Goal: Communication & Community: Answer question/provide support

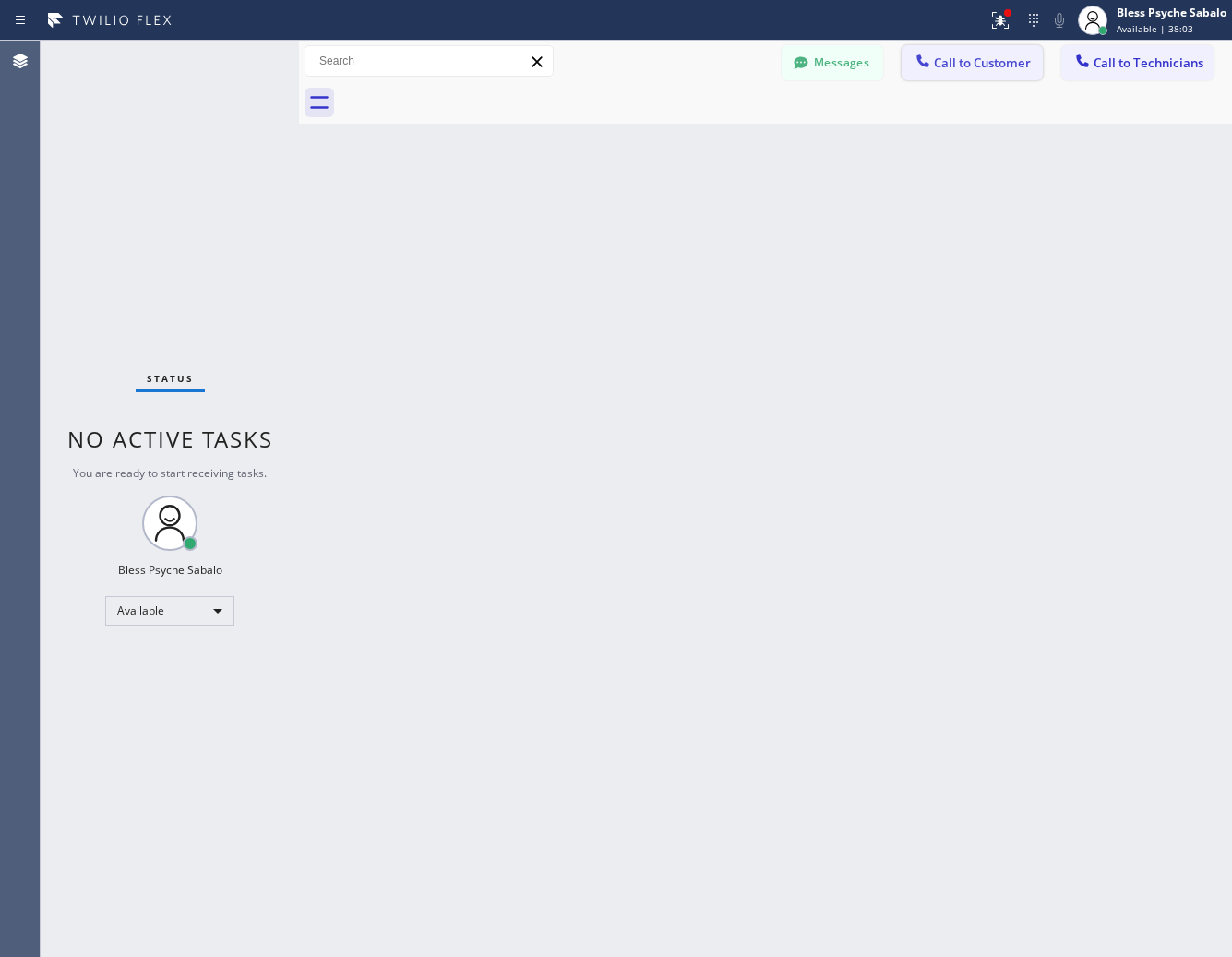
scroll to position [6007, 0]
click at [1007, 70] on button "Call to Customer" at bounding box center [972, 63] width 141 height 35
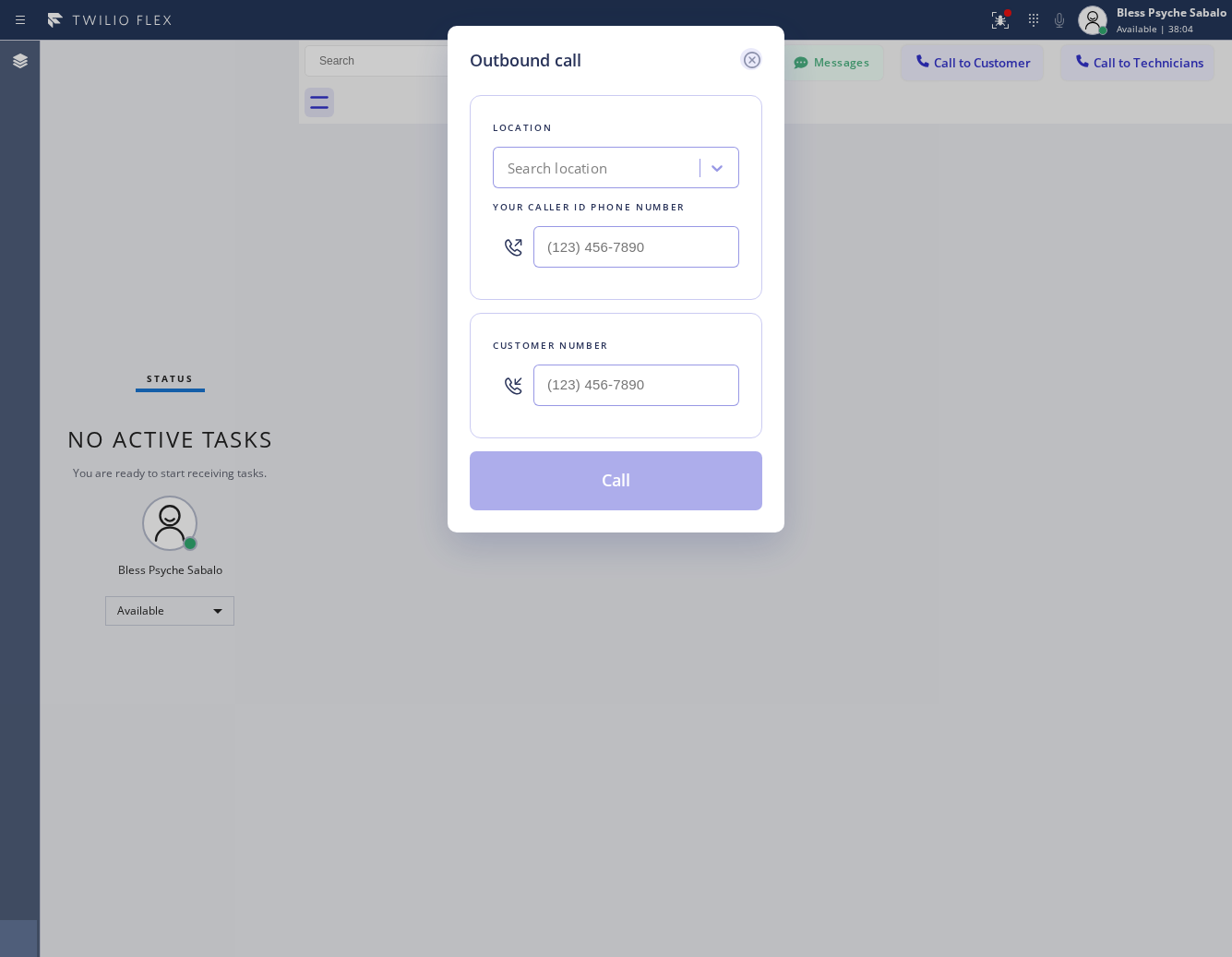
click at [756, 58] on icon at bounding box center [752, 59] width 22 height 22
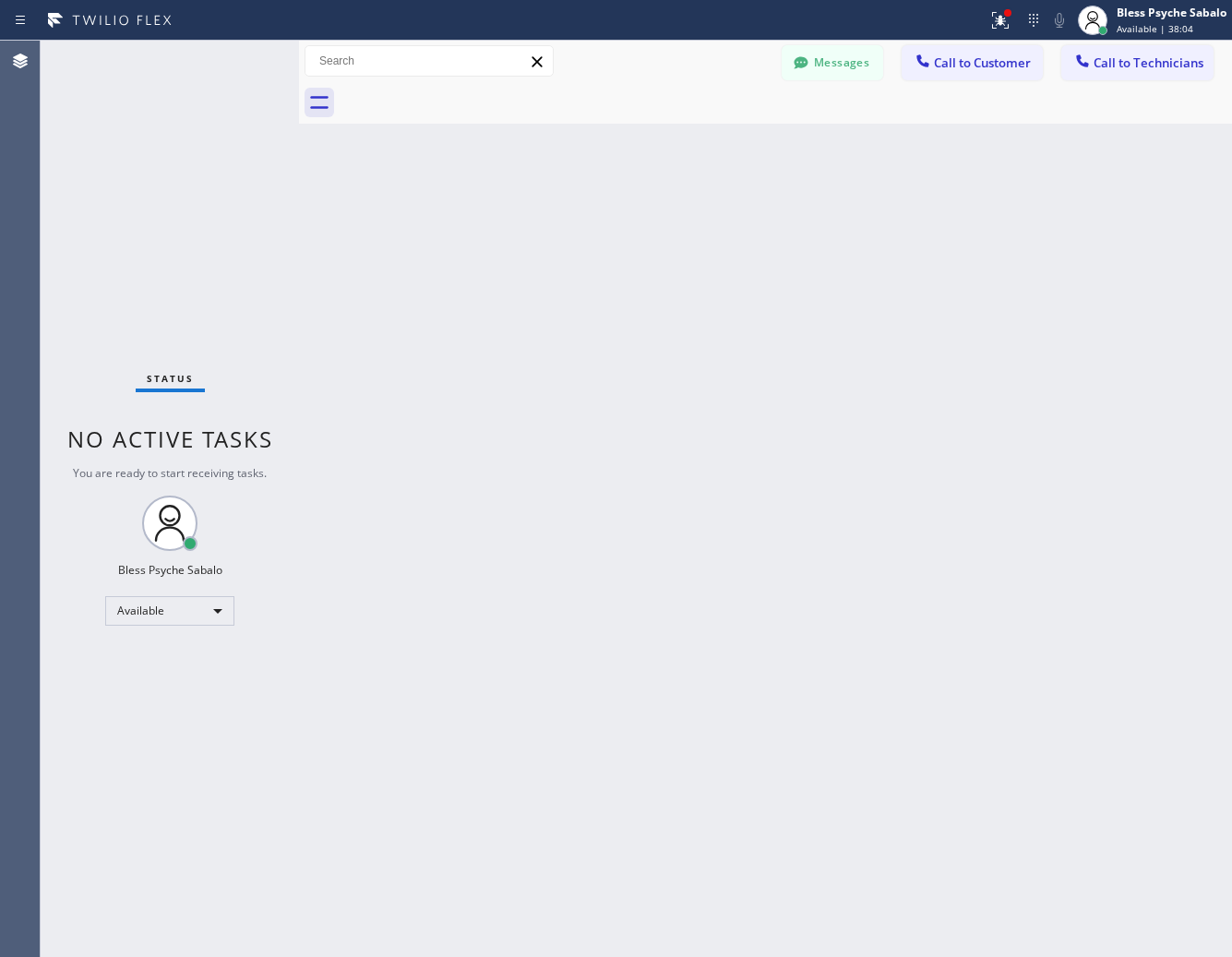
drag, startPoint x: 803, startPoint y: 129, endPoint x: 1029, endPoint y: 98, distance: 228.1
click at [815, 131] on div "Back to Dashboard Change Sender ID Customers Technicians [PHONE_NUMBER] SEARCH …" at bounding box center [765, 499] width 933 height 916
click at [1101, 70] on span "Call to Technicians" at bounding box center [1148, 62] width 109 height 16
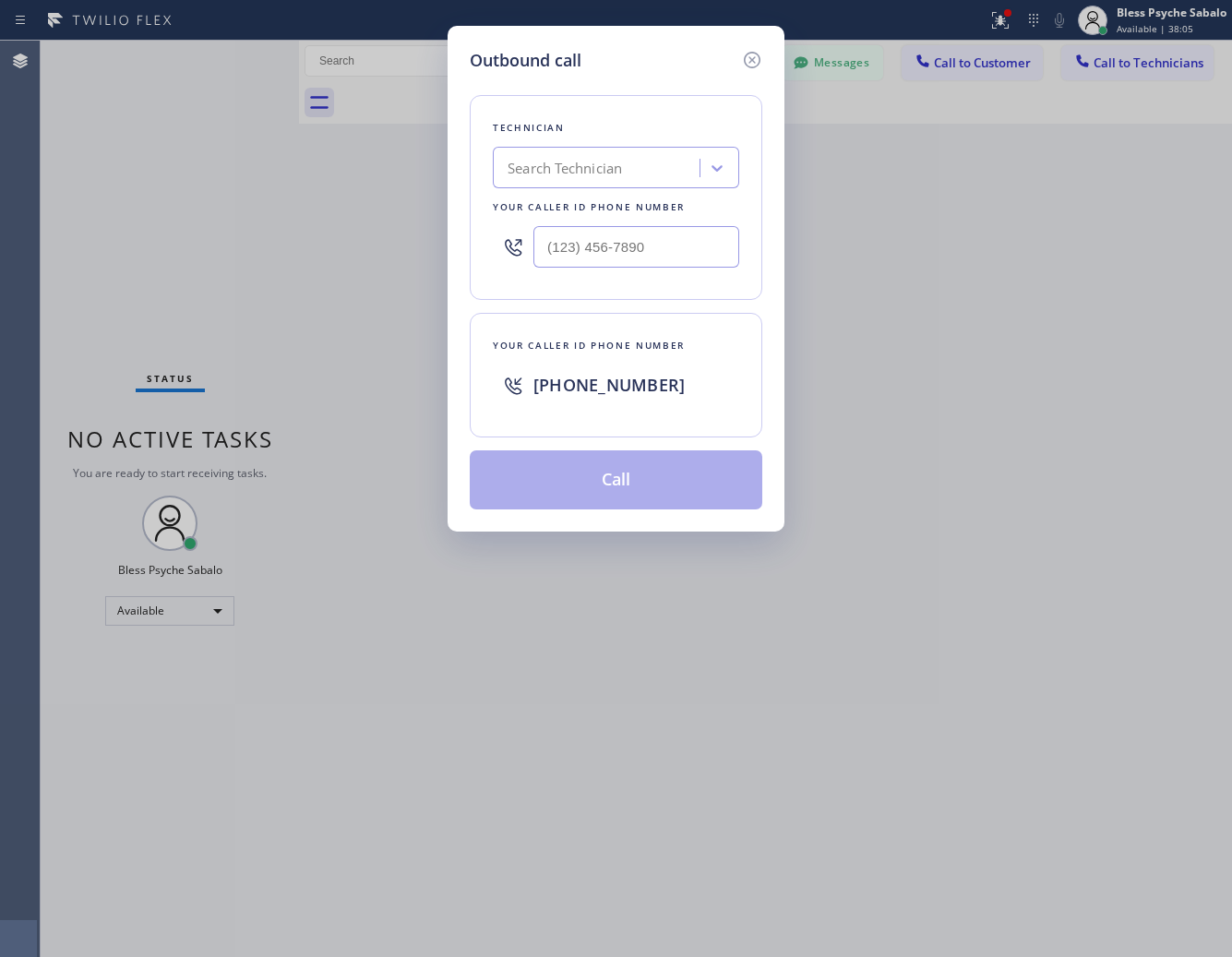
drag, startPoint x: 721, startPoint y: 139, endPoint x: 669, endPoint y: 163, distance: 57.3
click at [715, 152] on div "Technician Search Technician Your caller id phone number" at bounding box center [616, 198] width 293 height 205
click at [658, 165] on div "Search Technician" at bounding box center [599, 168] width 201 height 32
type input "matt"
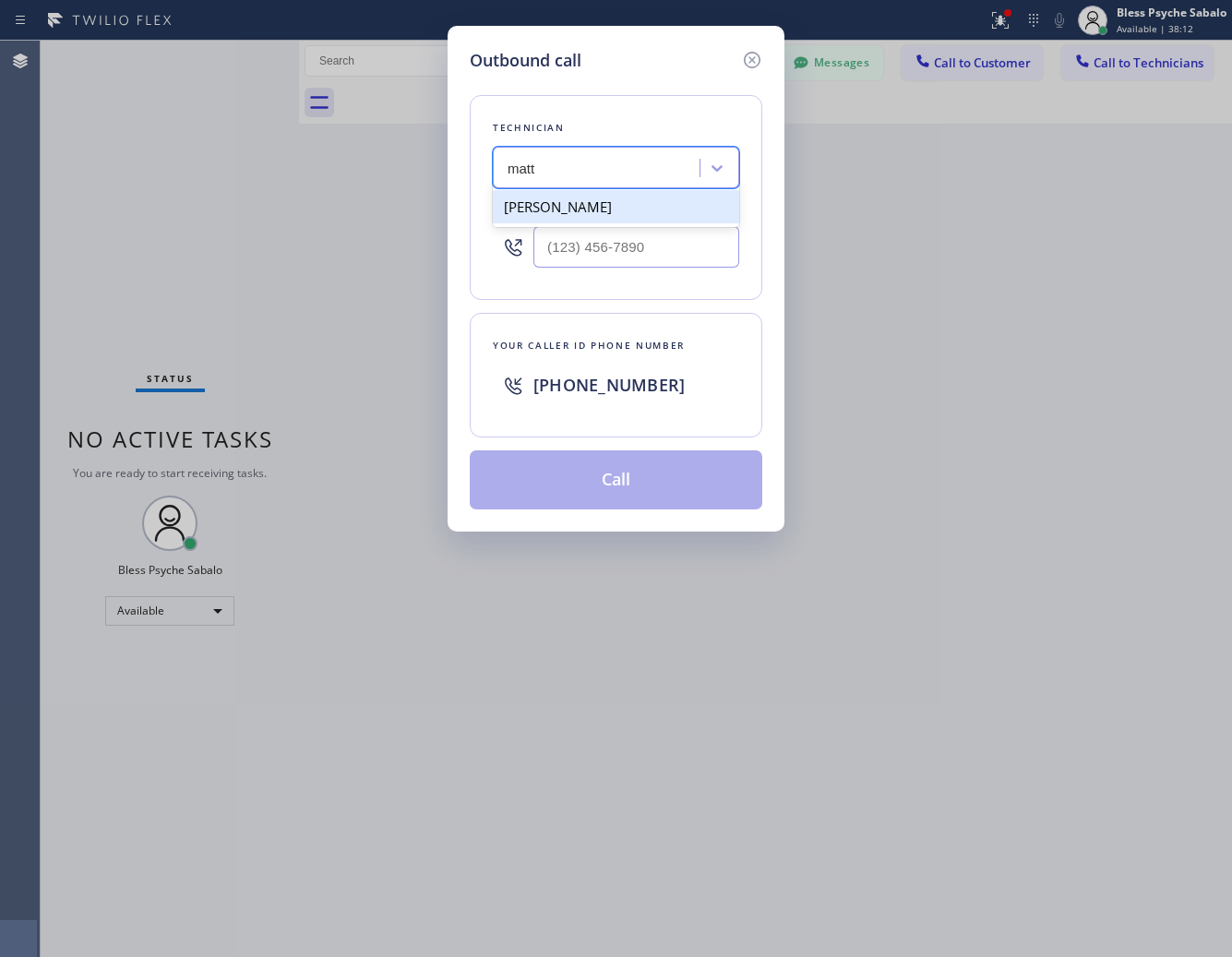
click at [676, 222] on div "[PERSON_NAME]" at bounding box center [616, 206] width 246 height 33
type input "[PHONE_NUMBER]"
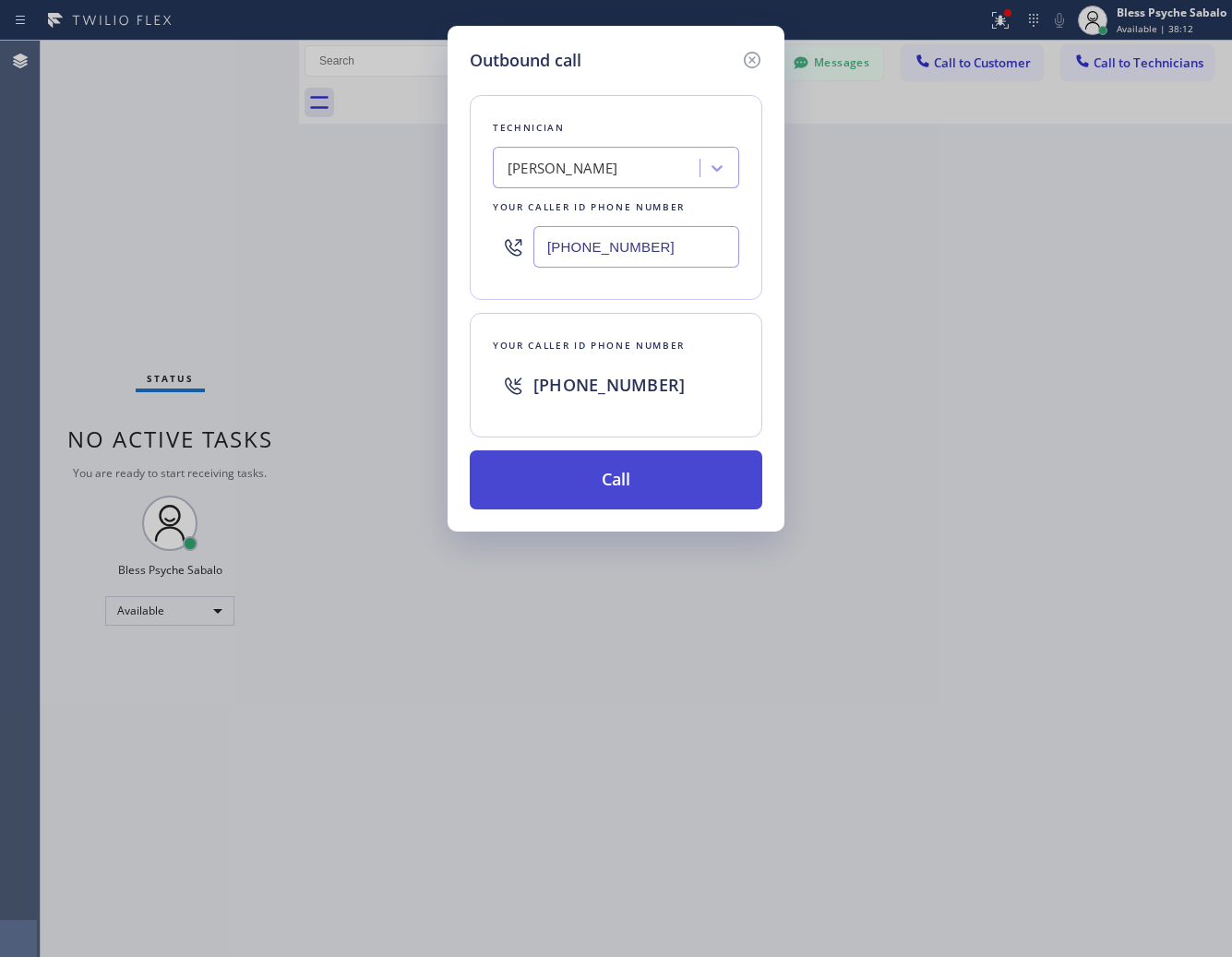
click at [648, 468] on button "Call" at bounding box center [616, 479] width 293 height 59
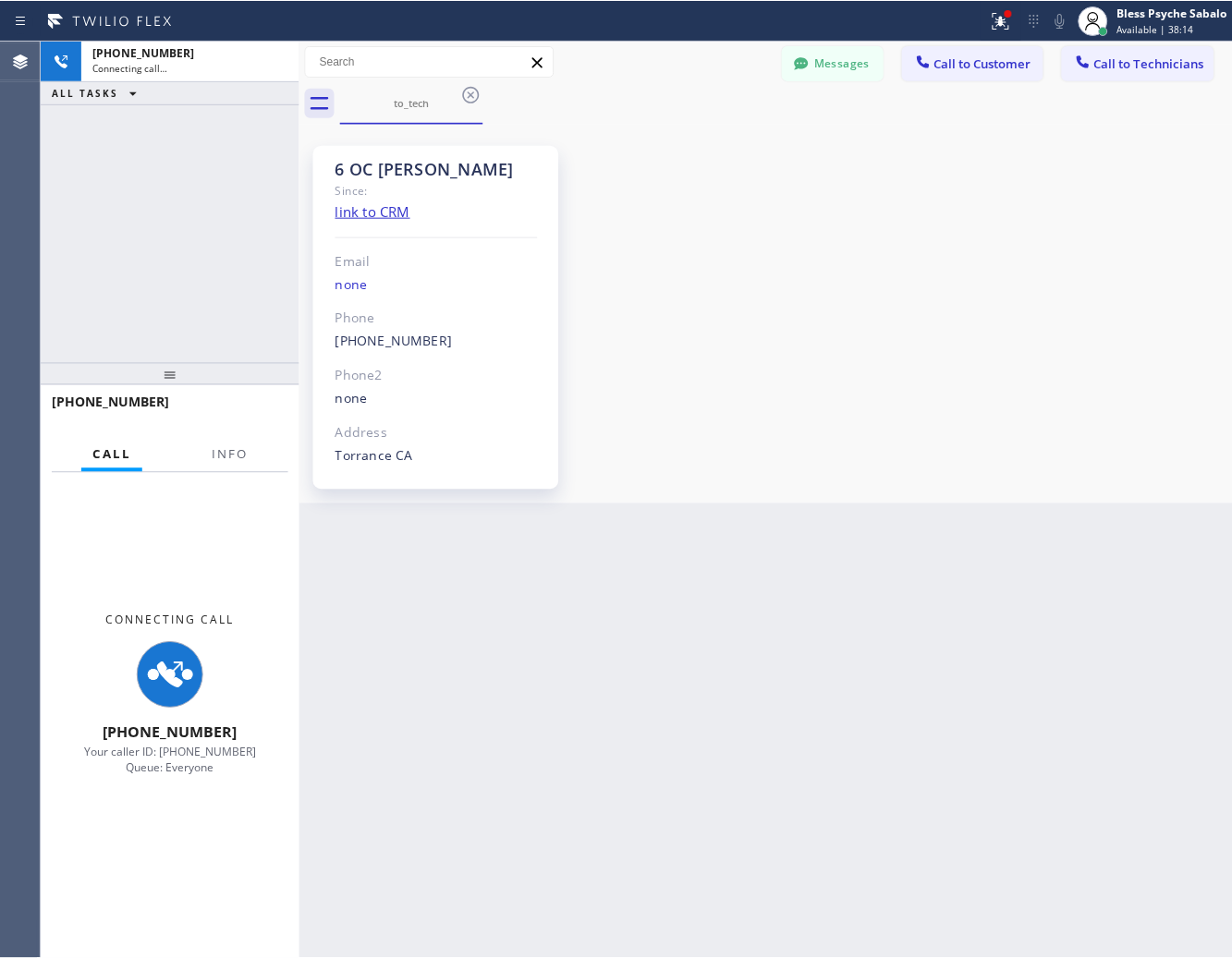
scroll to position [103, 0]
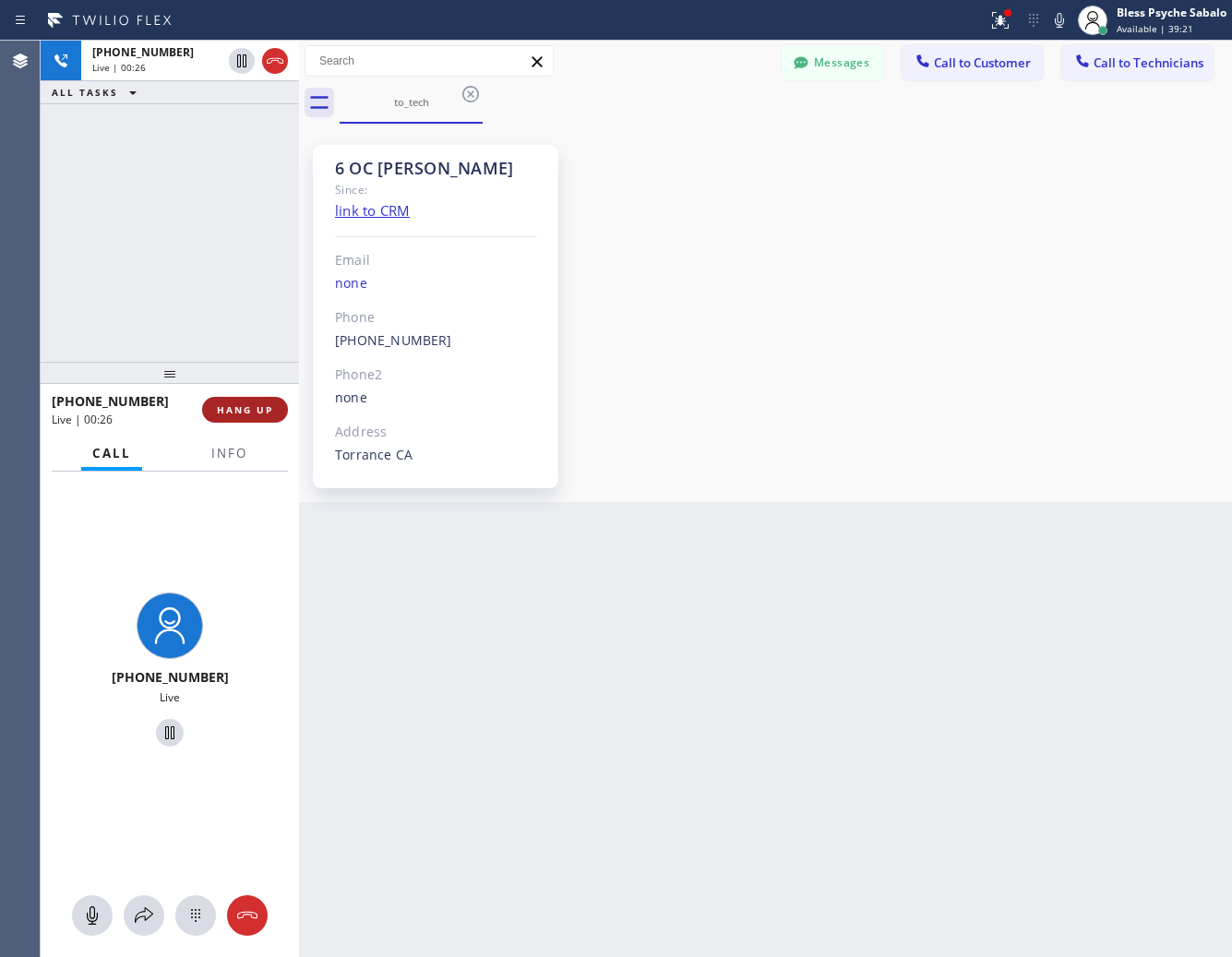
click at [256, 413] on span "HANG UP" at bounding box center [245, 409] width 56 height 13
click at [255, 292] on div "[PHONE_NUMBER] Live | 00:27 ALL TASKS ALL TASKS ACTIVE TASKS TASKS IN WRAP UP" at bounding box center [169, 201] width 259 height 322
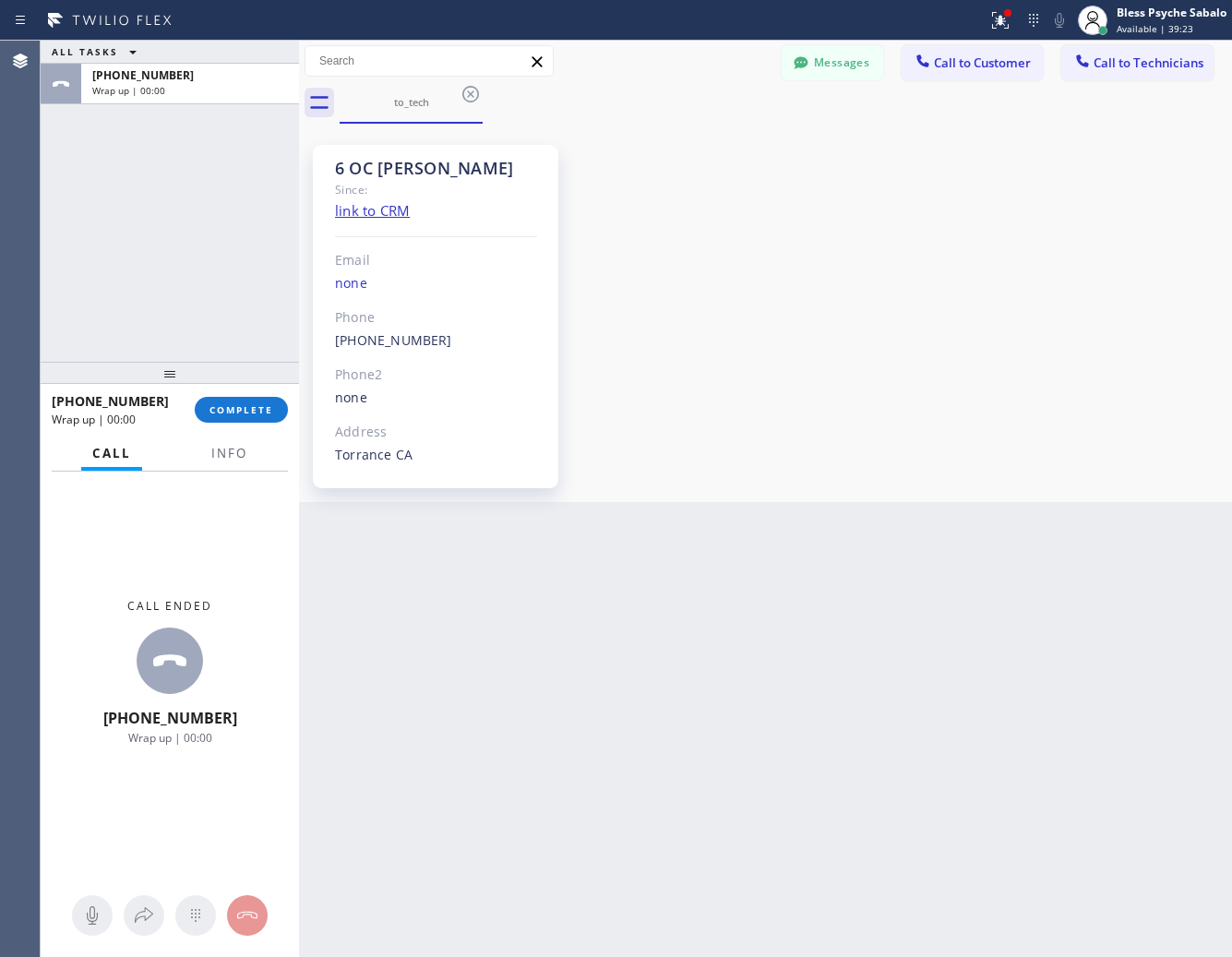
click at [463, 92] on icon at bounding box center [470, 94] width 16 height 16
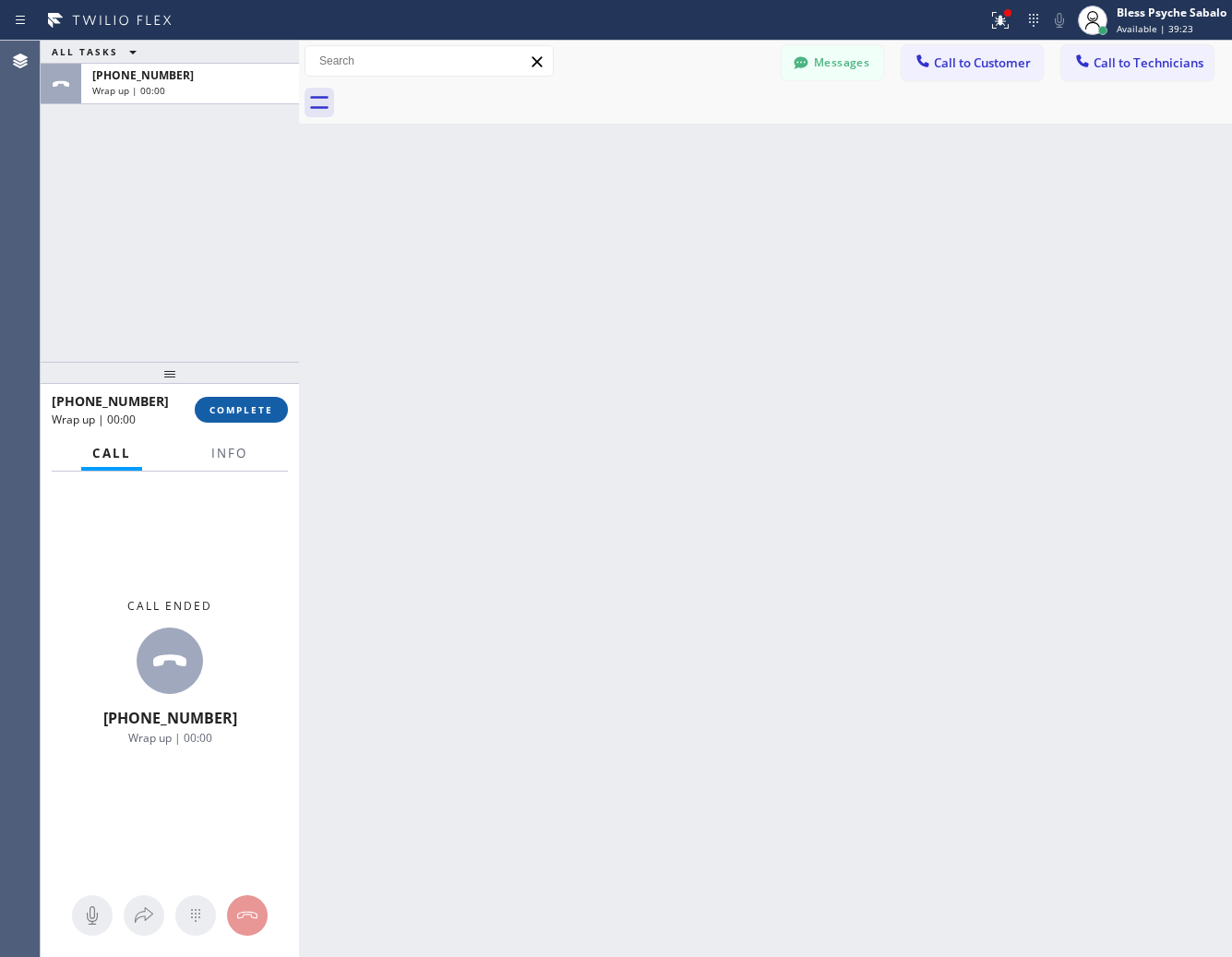
click at [241, 417] on button "COMPLETE" at bounding box center [241, 410] width 93 height 26
drag, startPoint x: 586, startPoint y: 364, endPoint x: 342, endPoint y: 0, distance: 438.2
click at [586, 362] on div "Back to Dashboard Change Sender ID Customers Technicians [PHONE_NUMBER] SEARCH …" at bounding box center [765, 499] width 933 height 916
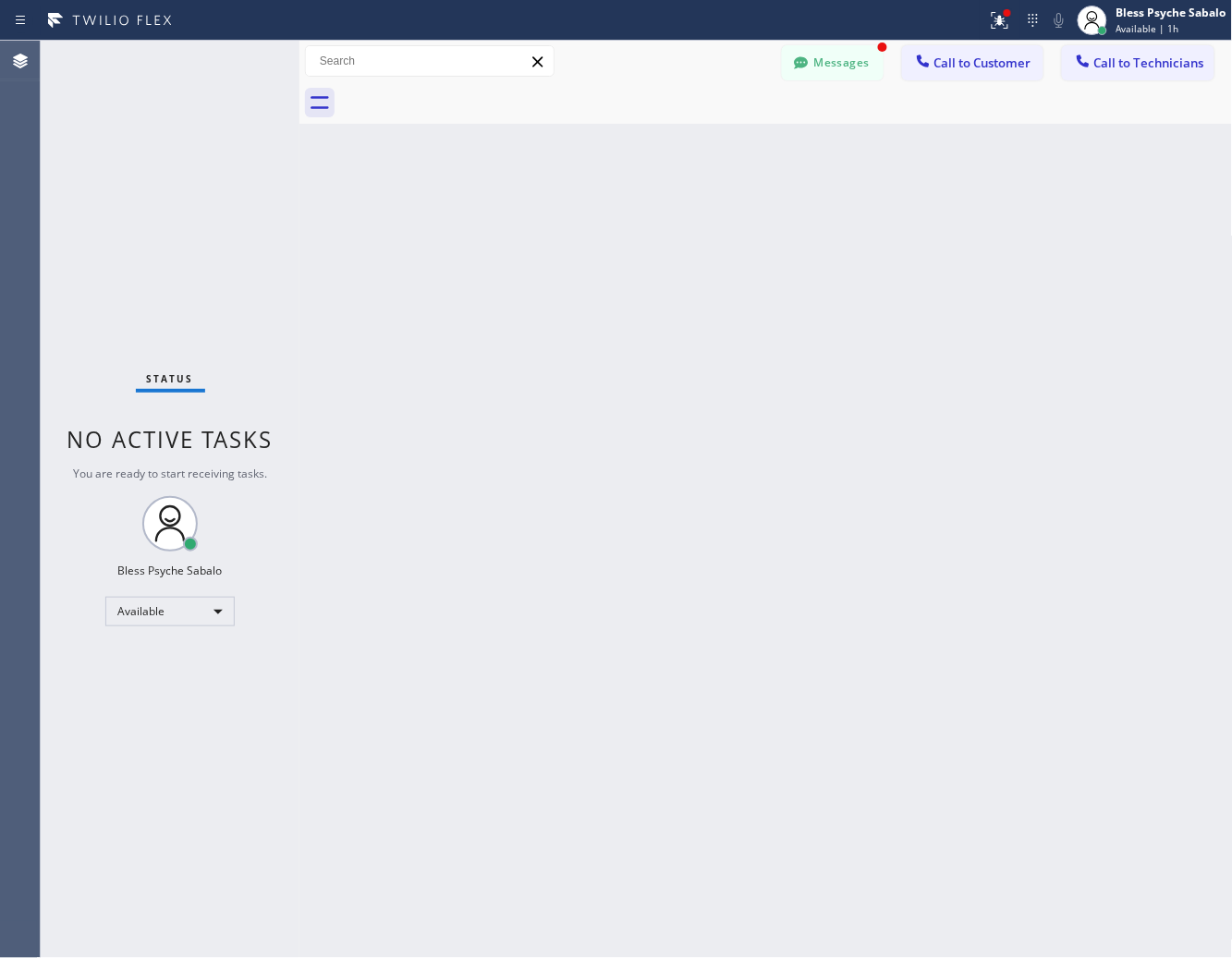
click at [557, 243] on div "Back to Dashboard Change Sender ID Customers Technicians [PHONE_NUMBER] SEARCH …" at bounding box center [766, 499] width 933 height 917
click at [801, 83] on div at bounding box center [787, 103] width 892 height 42
click at [816, 61] on button "Messages" at bounding box center [832, 63] width 102 height 35
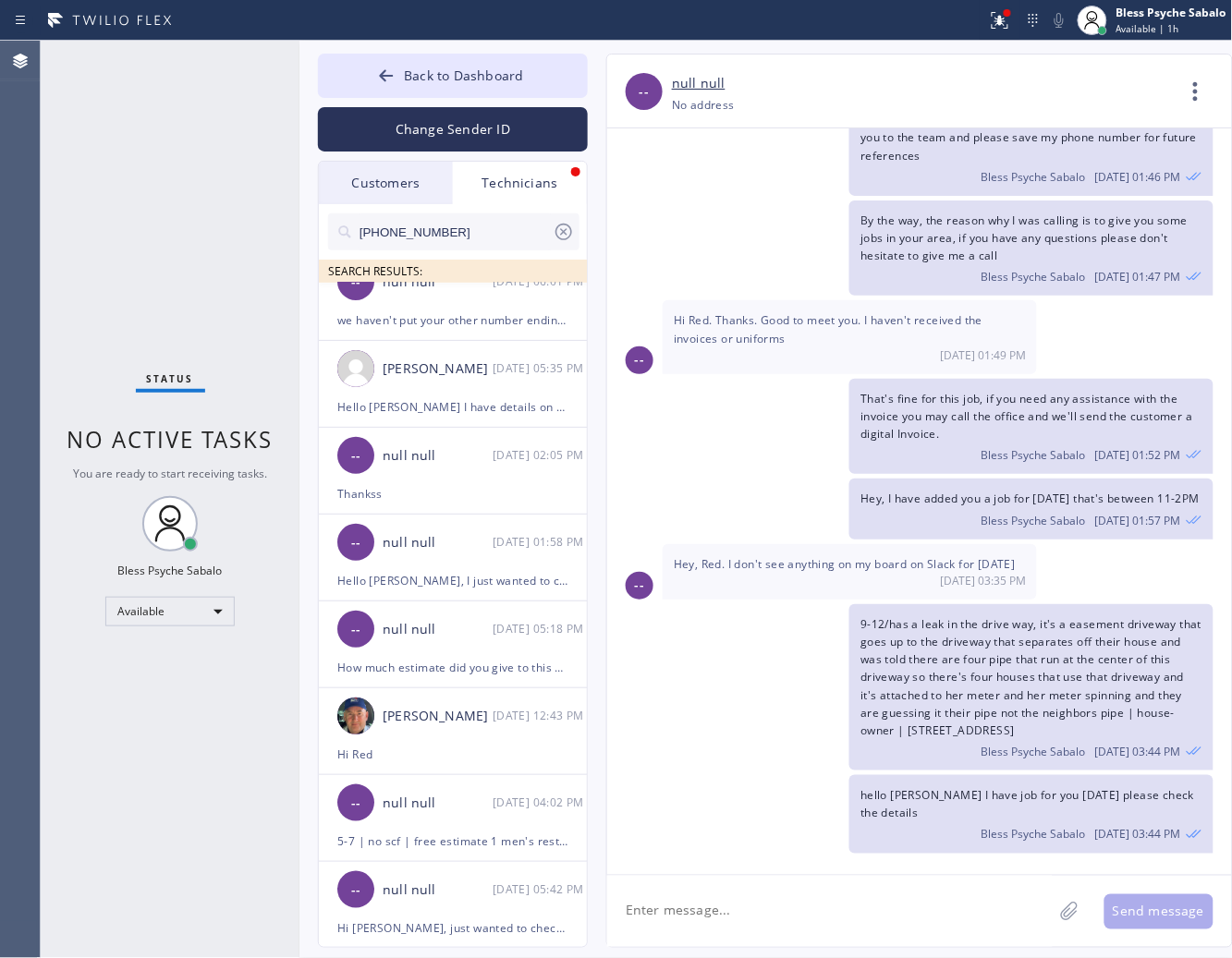
click at [540, 171] on div "Technicians" at bounding box center [520, 183] width 134 height 43
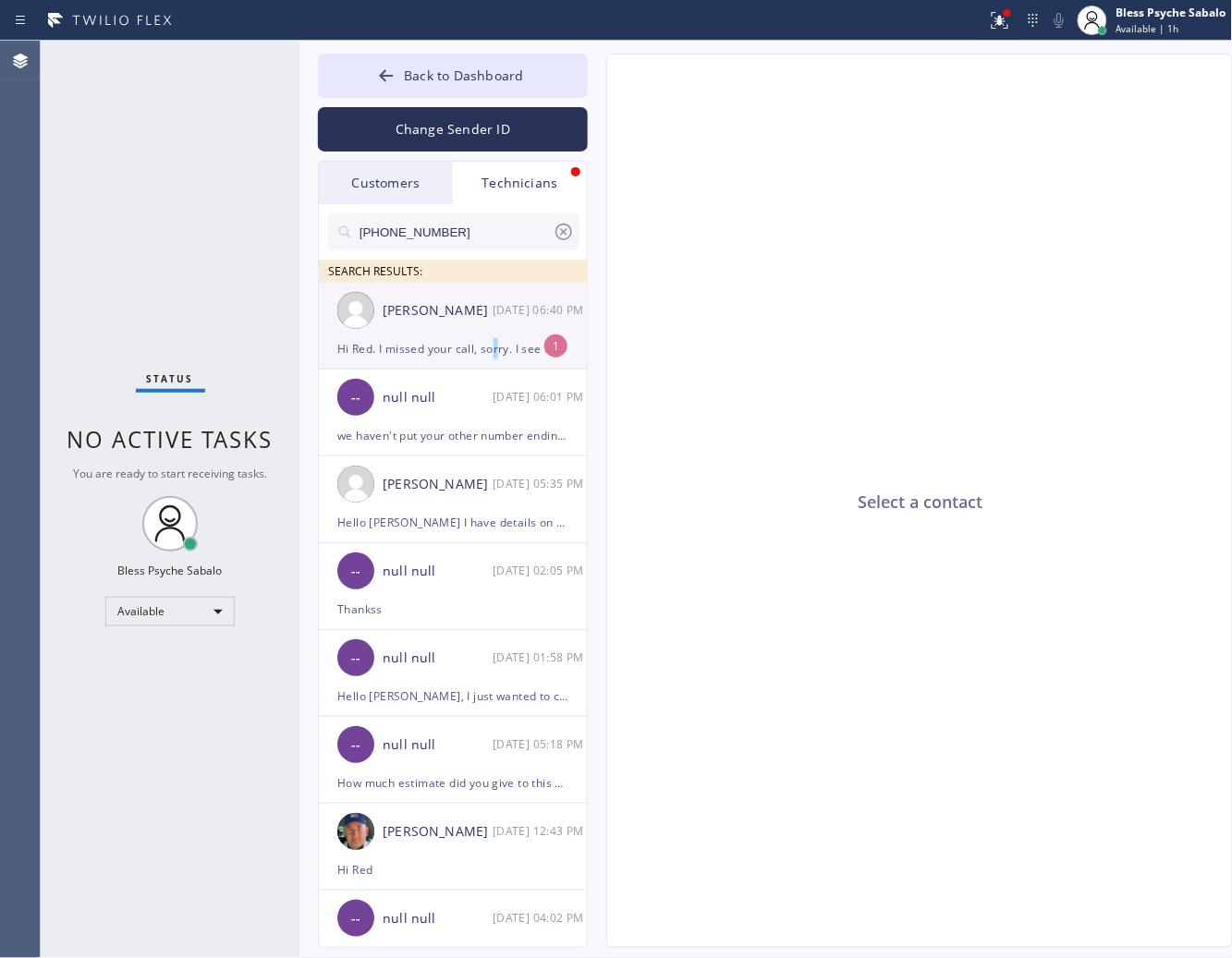
click at [498, 346] on div "Hi Red. I missed your call, sorry. I see them on Slack now. Thank you." at bounding box center [453, 349] width 231 height 21
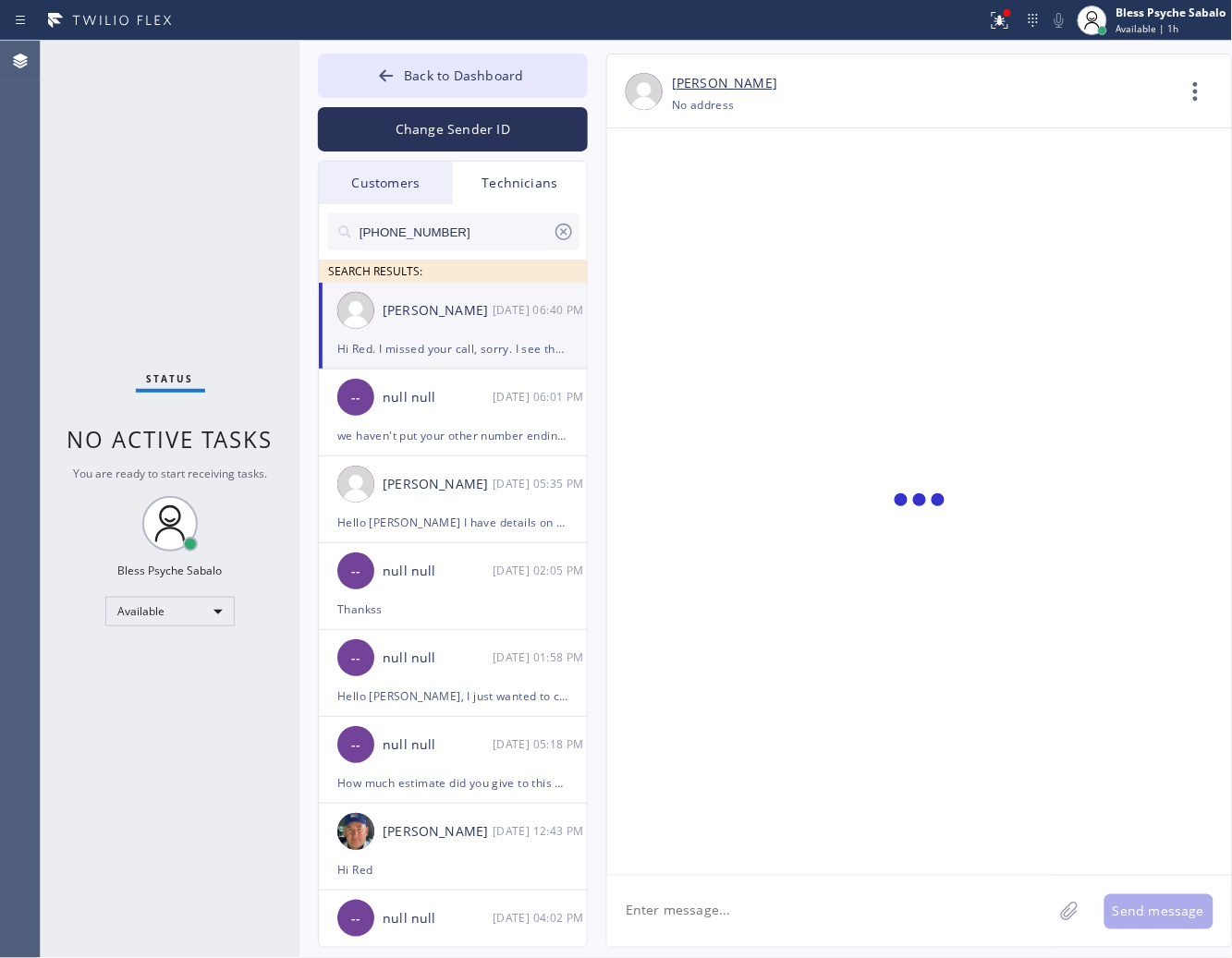
scroll to position [244, 0]
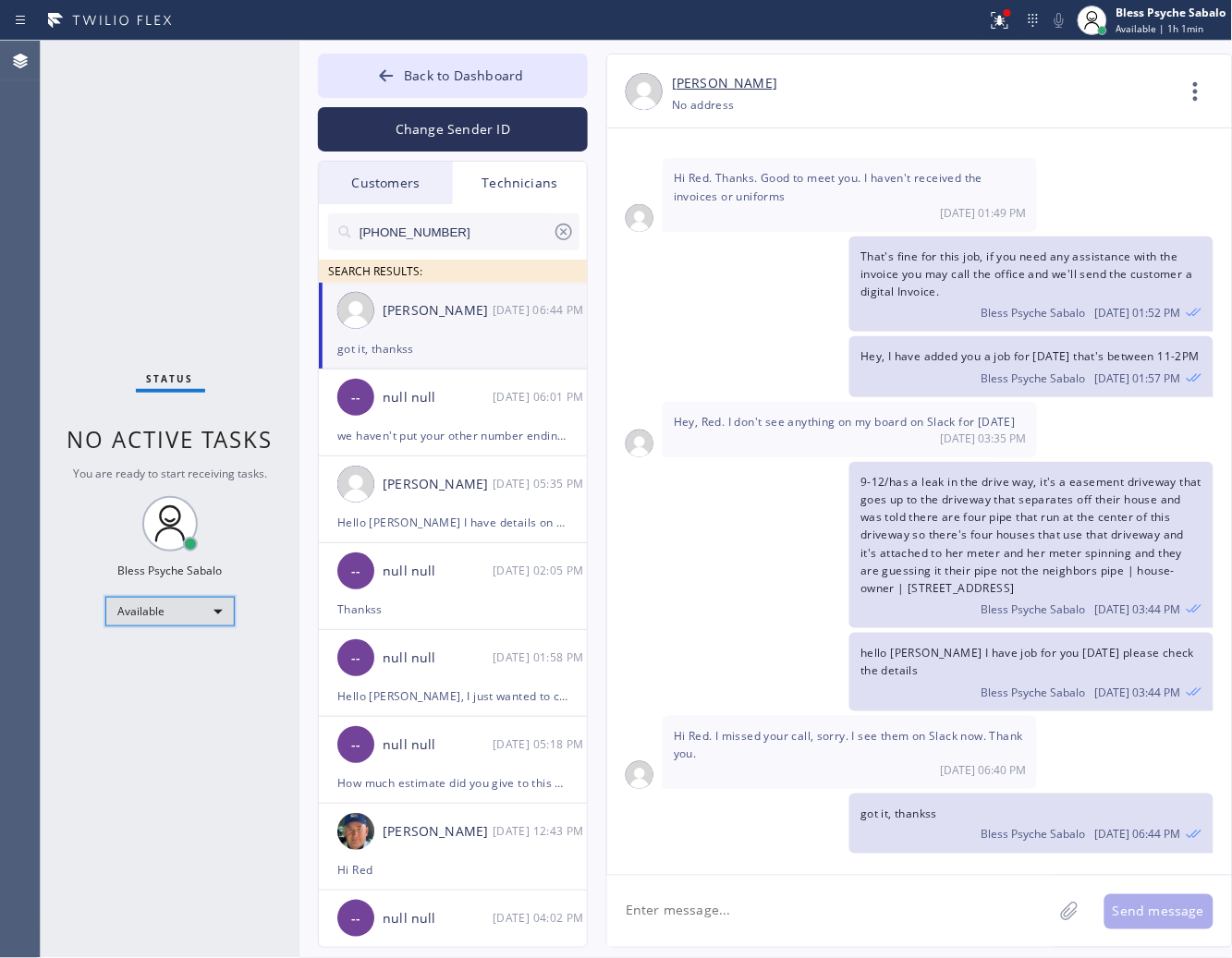
click at [173, 624] on div "Available" at bounding box center [170, 611] width 129 height 29
click at [705, 755] on div at bounding box center [616, 479] width 1232 height 958
click at [467, 317] on div "[PERSON_NAME]" at bounding box center [437, 311] width 110 height 21
click at [518, 176] on div "Technicians" at bounding box center [520, 183] width 134 height 43
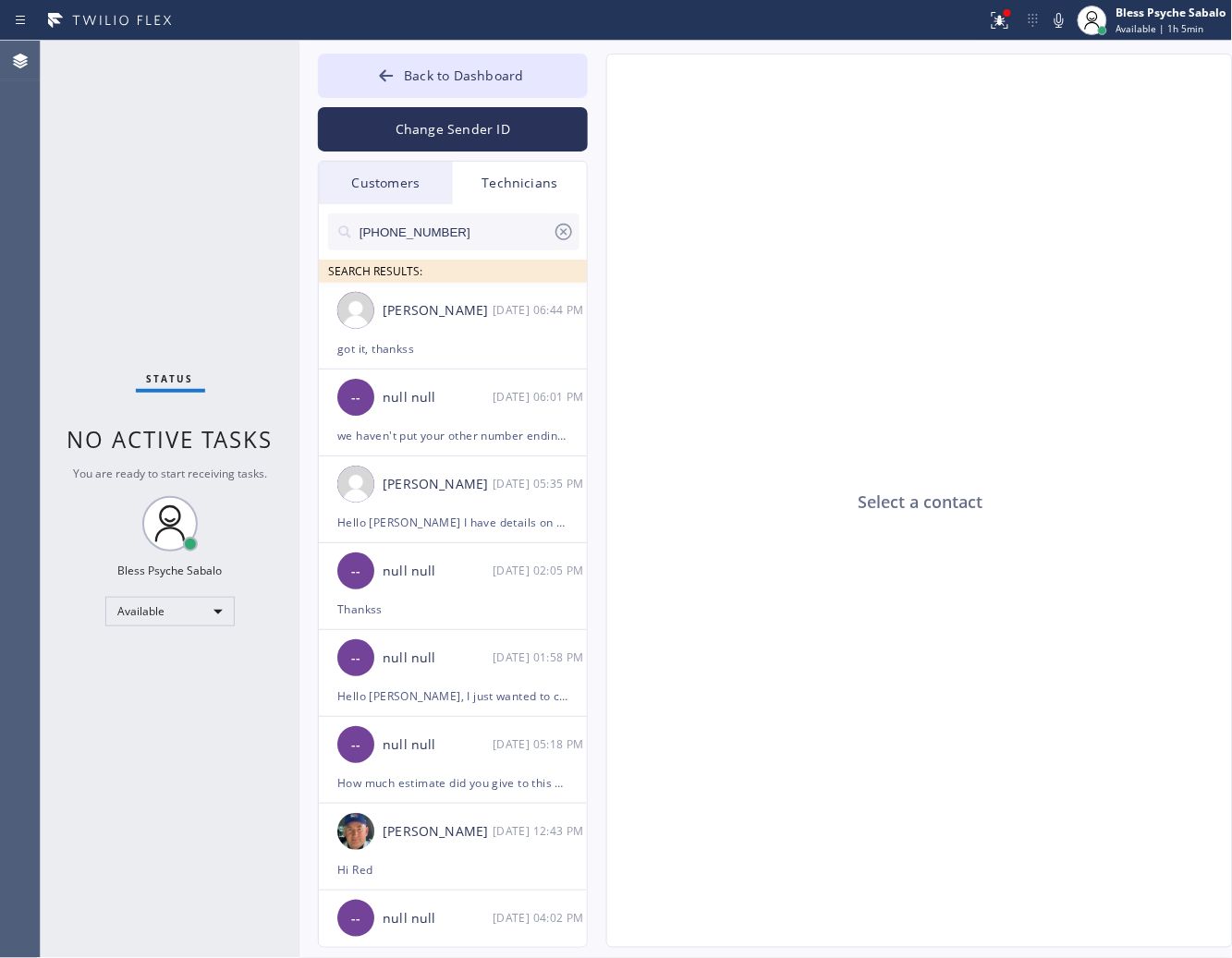
click at [451, 240] on input "[PHONE_NUMBER]" at bounding box center [455, 232] width 195 height 37
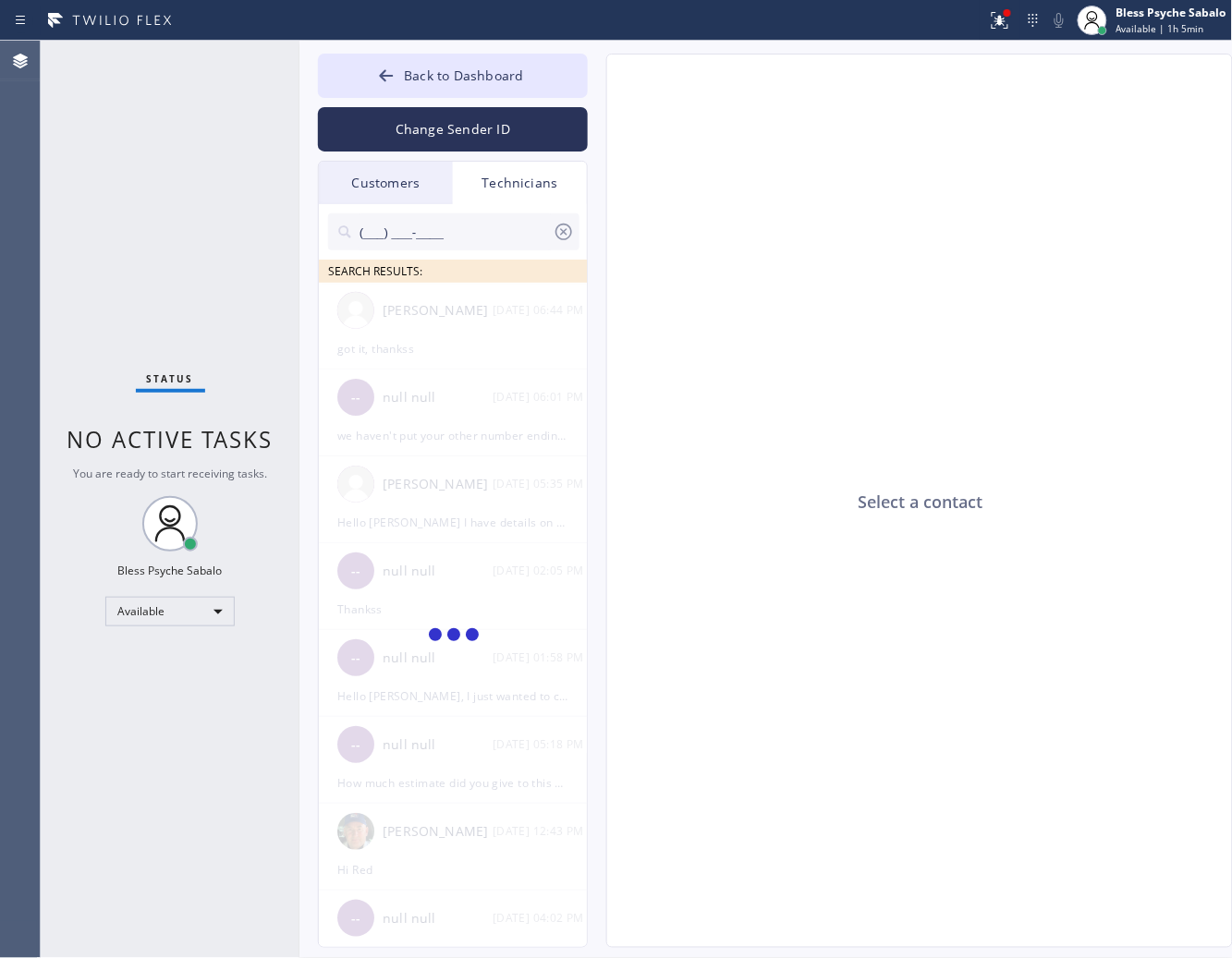
click at [557, 191] on div "Technicians" at bounding box center [520, 183] width 134 height 43
click at [557, 186] on div "Technicians" at bounding box center [520, 183] width 134 height 43
click at [557, 185] on div "Technicians" at bounding box center [520, 183] width 134 height 43
click at [568, 232] on icon at bounding box center [564, 232] width 22 height 22
click at [553, 232] on input "text" at bounding box center [455, 232] width 195 height 37
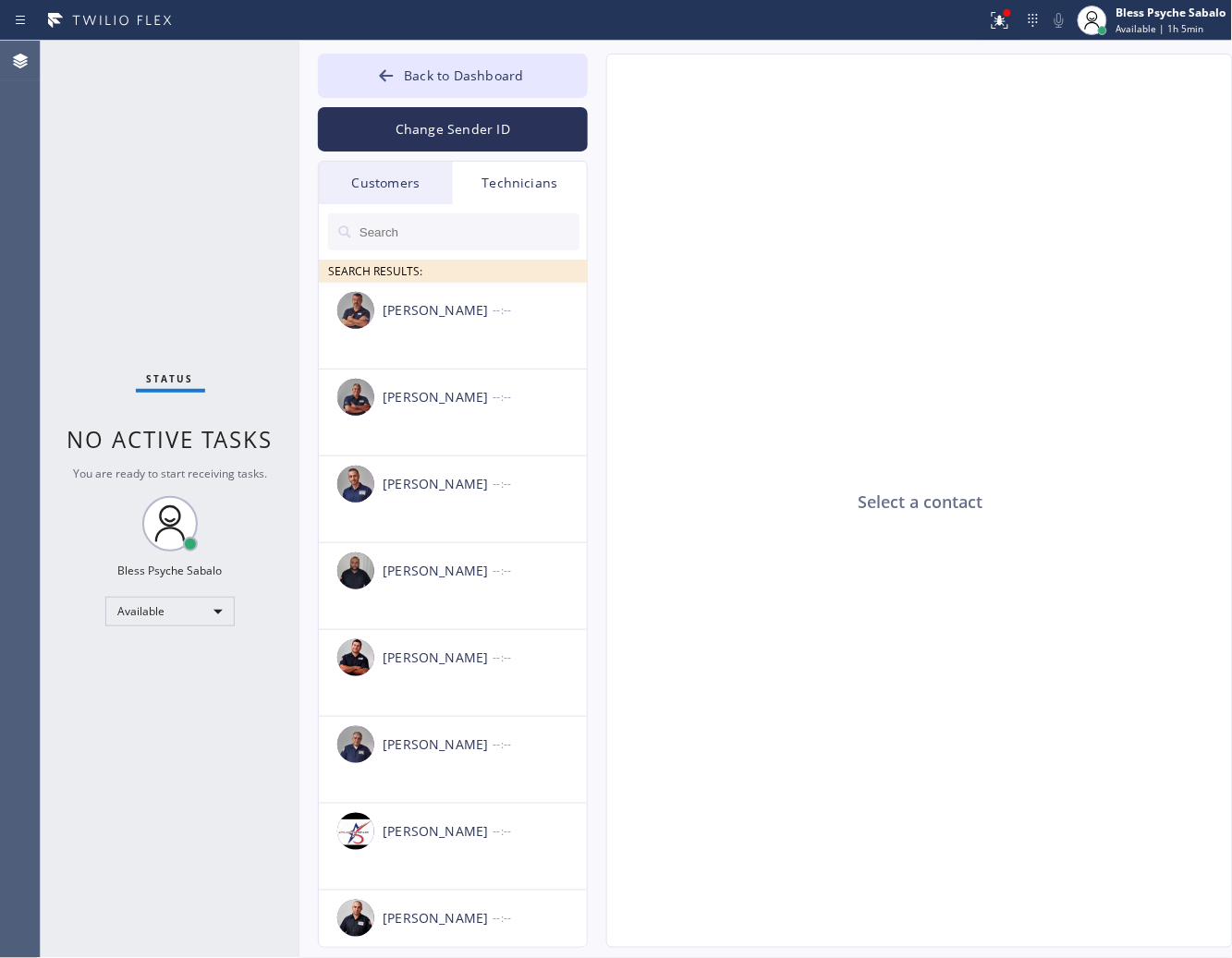
click at [443, 174] on div "Customers" at bounding box center [386, 183] width 134 height 43
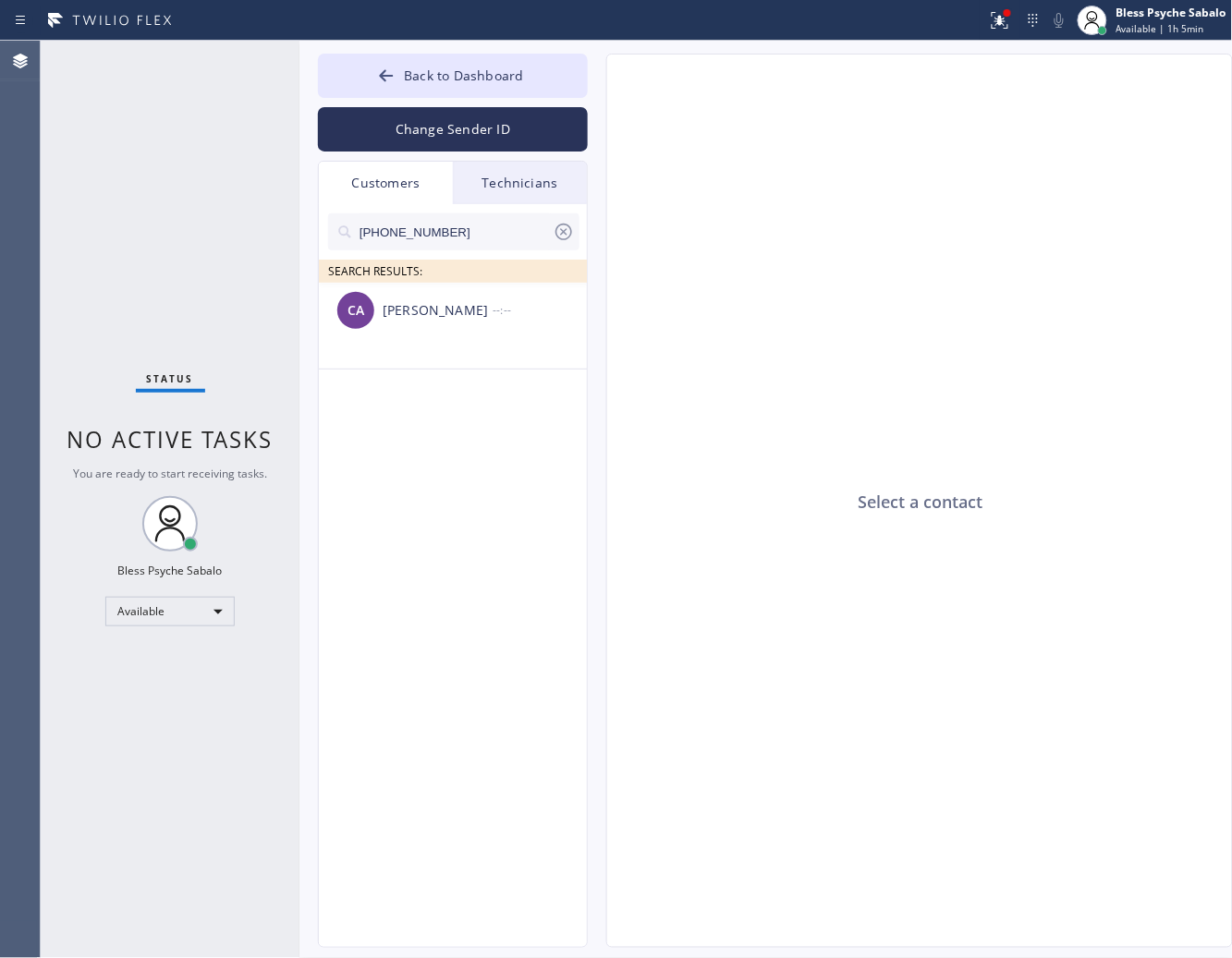
click at [496, 167] on div "Technicians" at bounding box center [520, 183] width 134 height 43
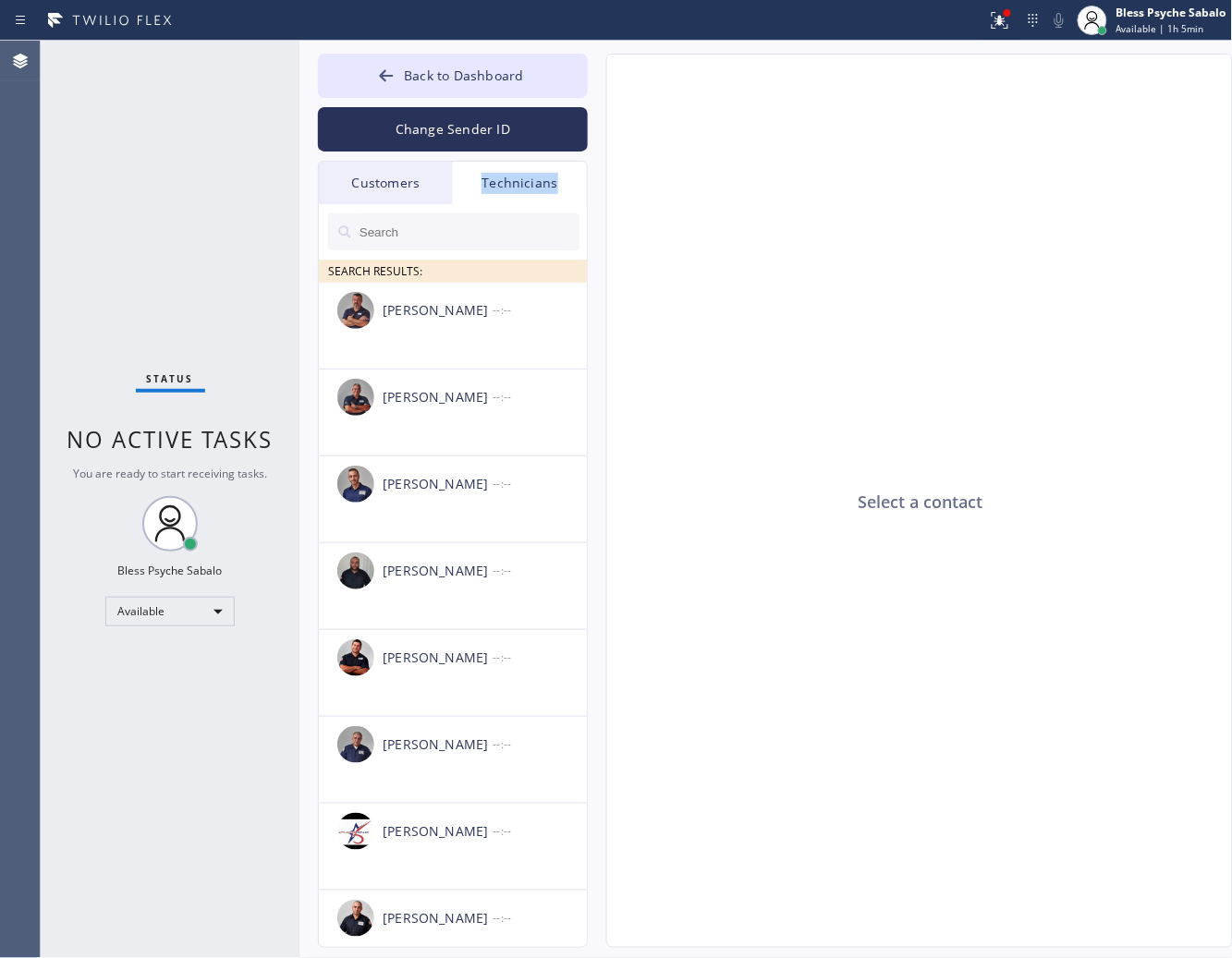
click at [496, 167] on div "Technicians" at bounding box center [520, 183] width 134 height 43
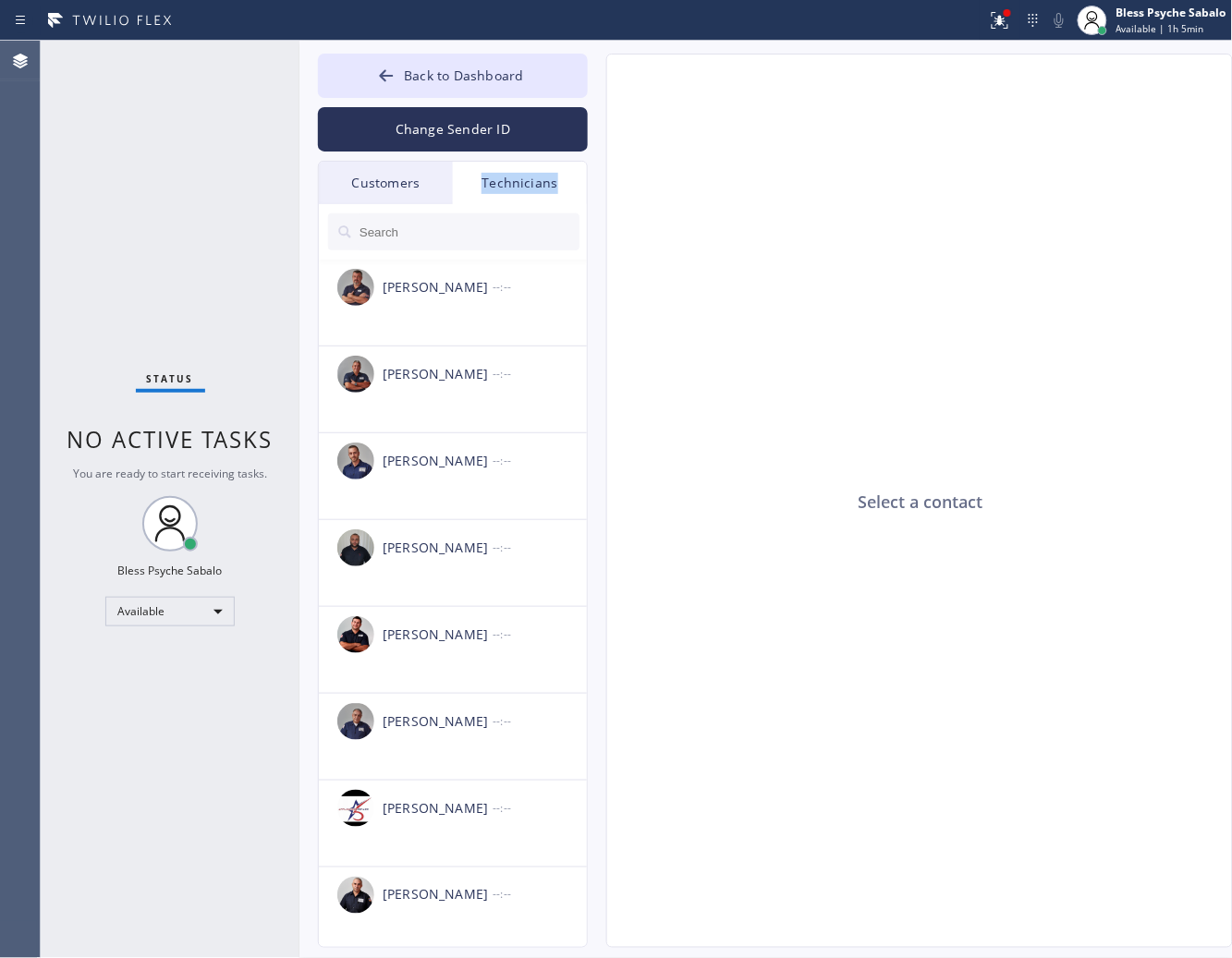
click at [502, 183] on div "Technicians" at bounding box center [520, 183] width 134 height 43
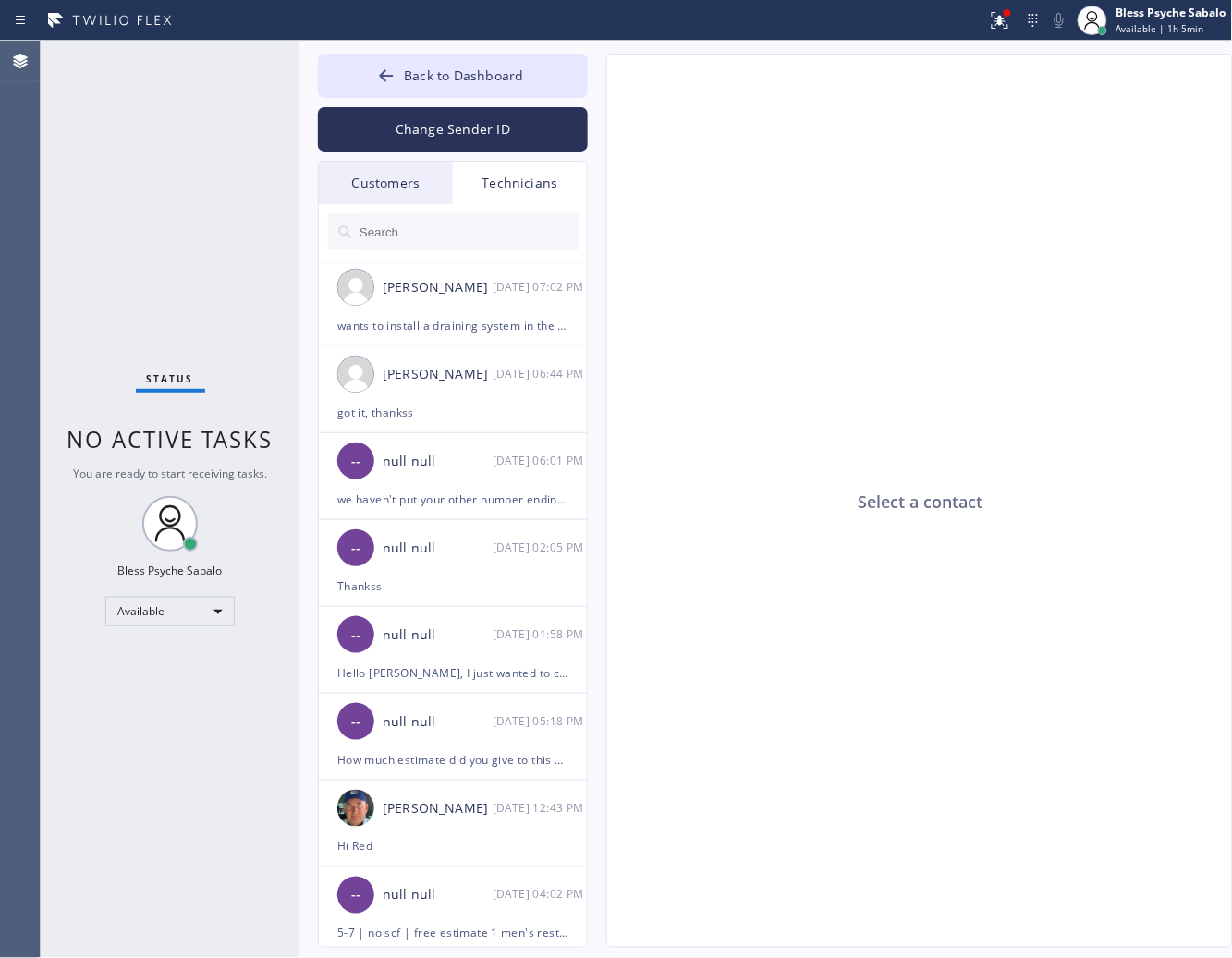
click at [469, 212] on div at bounding box center [454, 232] width 270 height 55
click at [462, 236] on input "text" at bounding box center [469, 232] width 222 height 37
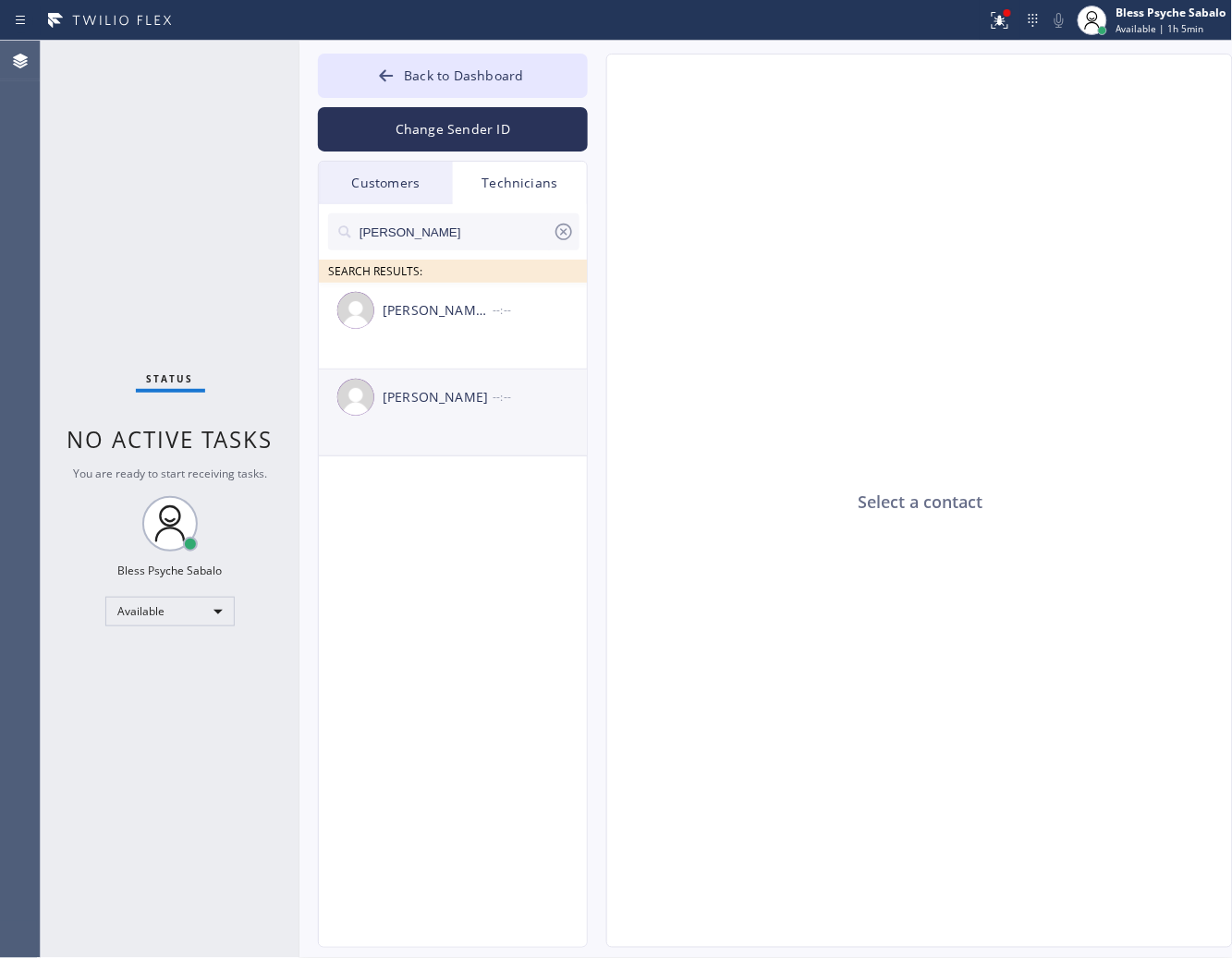
type input "[PERSON_NAME]"
click at [470, 377] on div "[PERSON_NAME] --:--" at bounding box center [454, 397] width 270 height 55
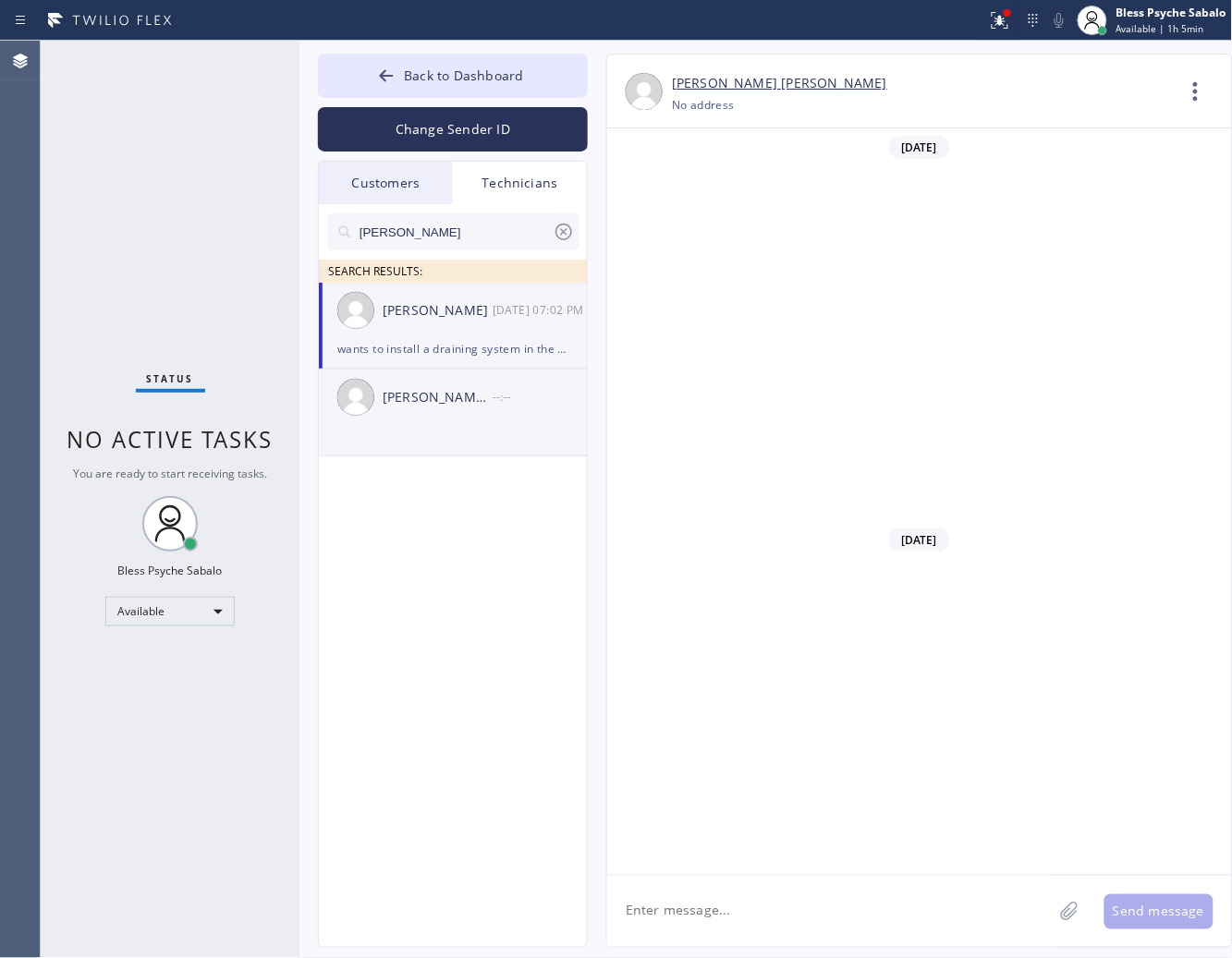
scroll to position [18137, 0]
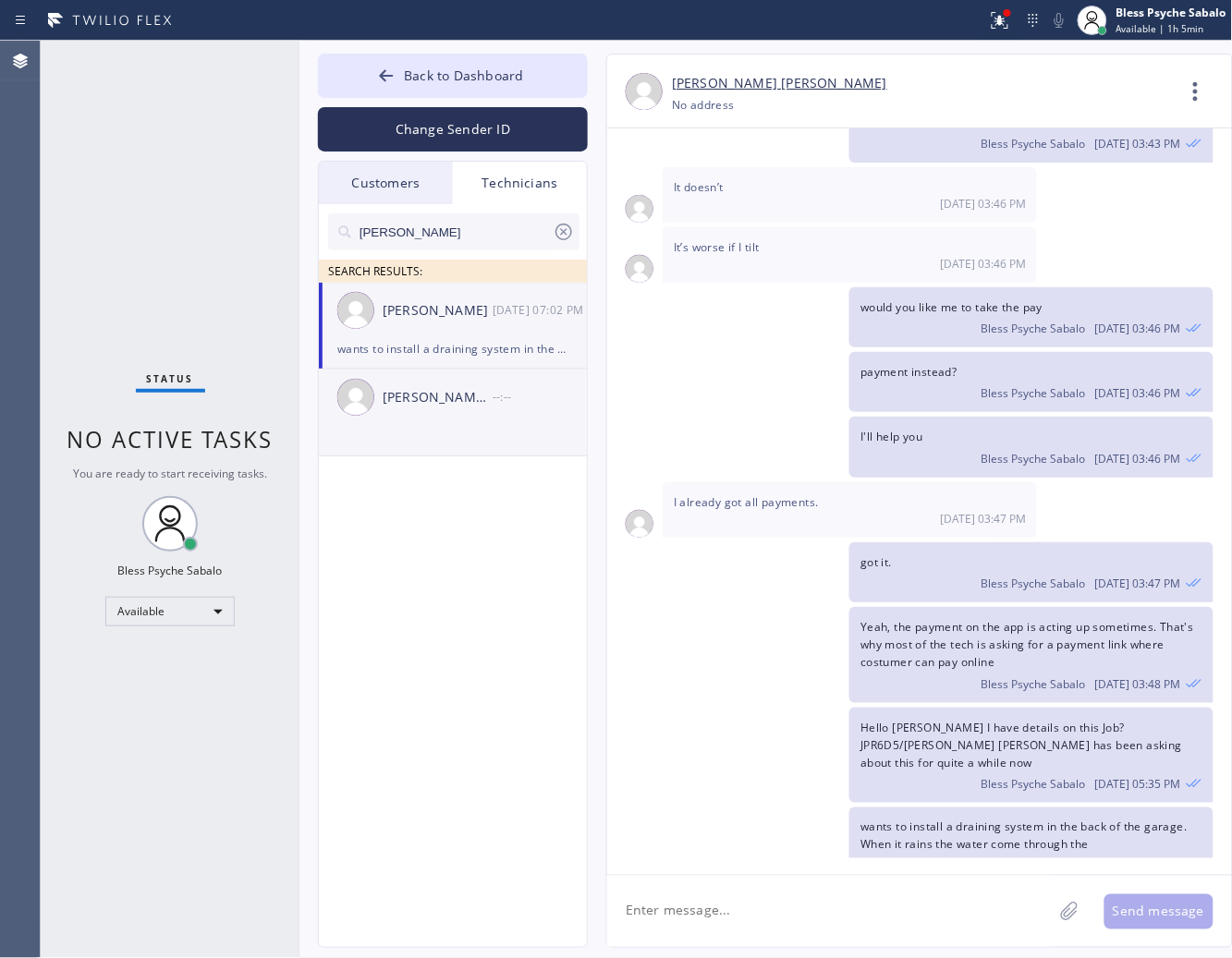
click at [469, 408] on div "[PERSON_NAME] [PERSON_NAME] --:--" at bounding box center [454, 397] width 270 height 55
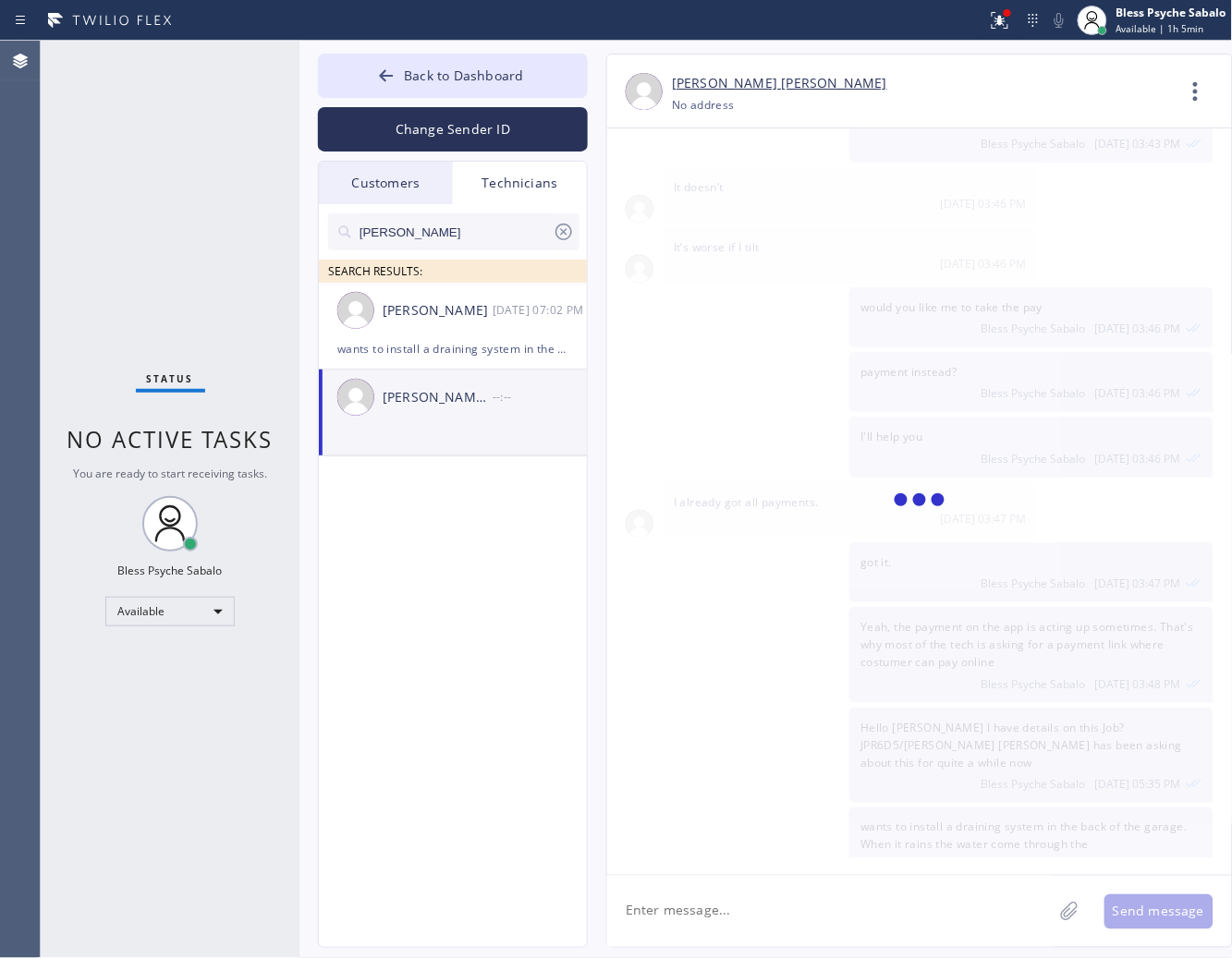
scroll to position [0, 0]
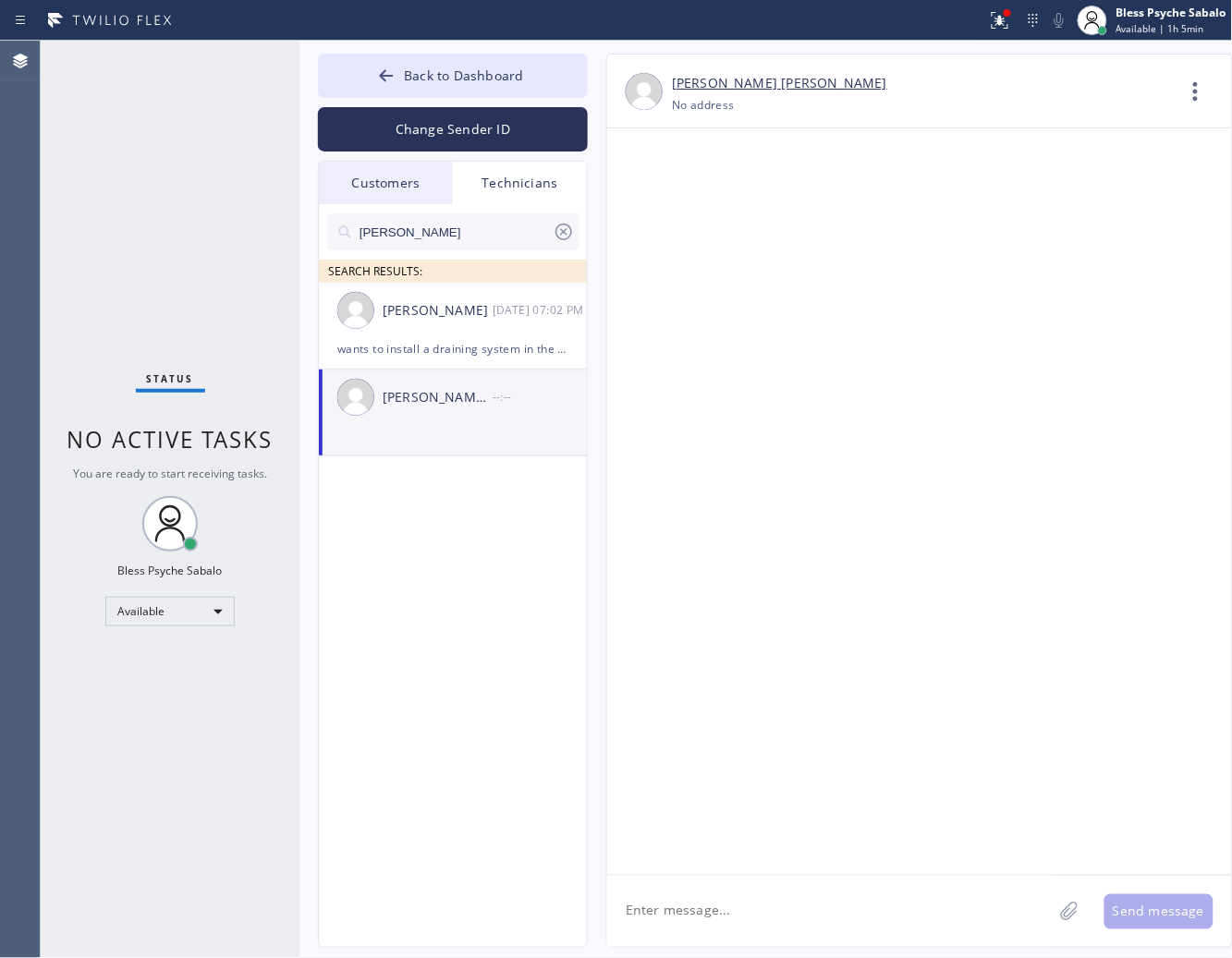
click at [465, 419] on div "[PERSON_NAME] [PERSON_NAME] --:--" at bounding box center [454, 397] width 270 height 55
click at [490, 325] on div "[PERSON_NAME] [DATE] 07:02 PM" at bounding box center [454, 310] width 270 height 55
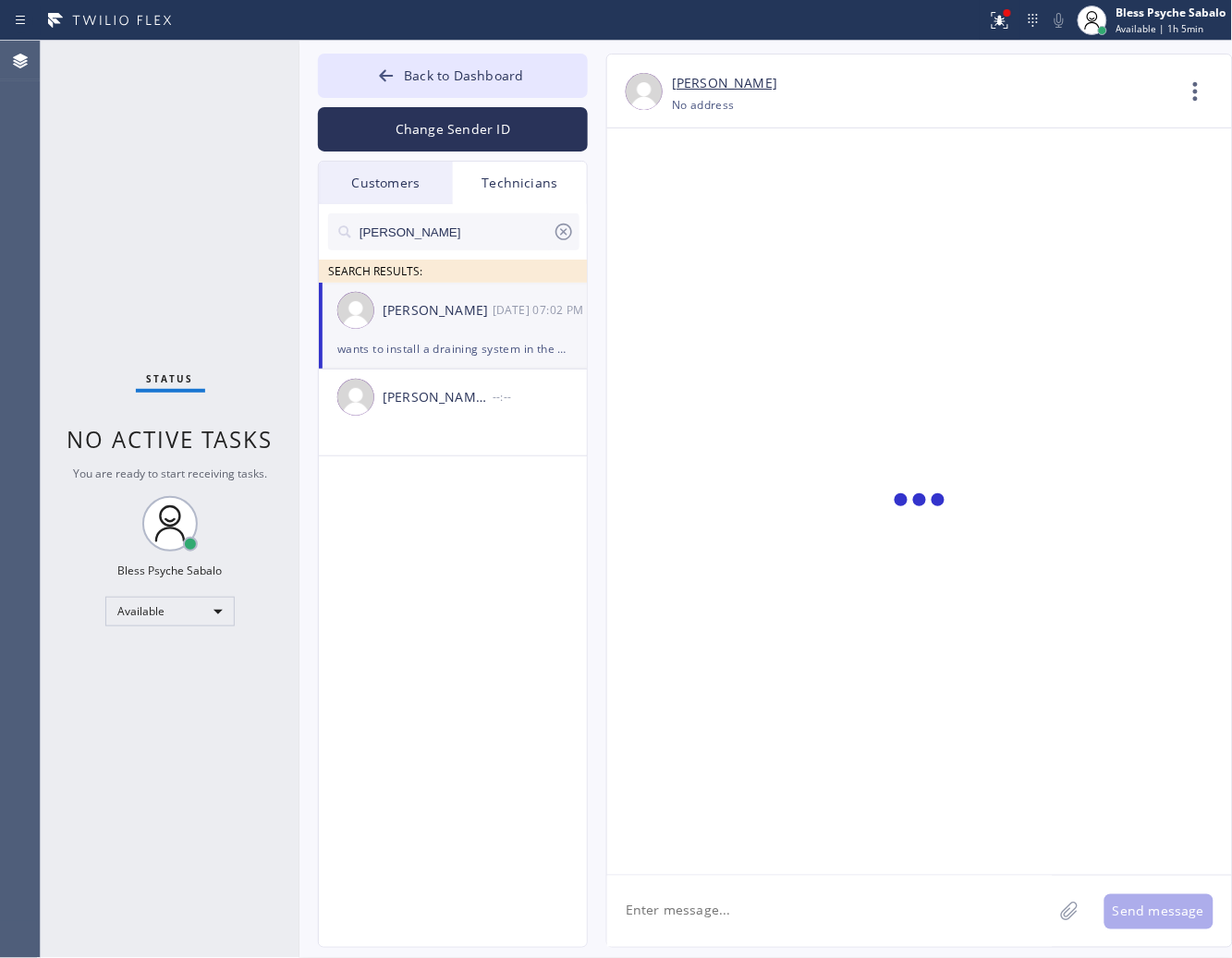
scroll to position [18137, 0]
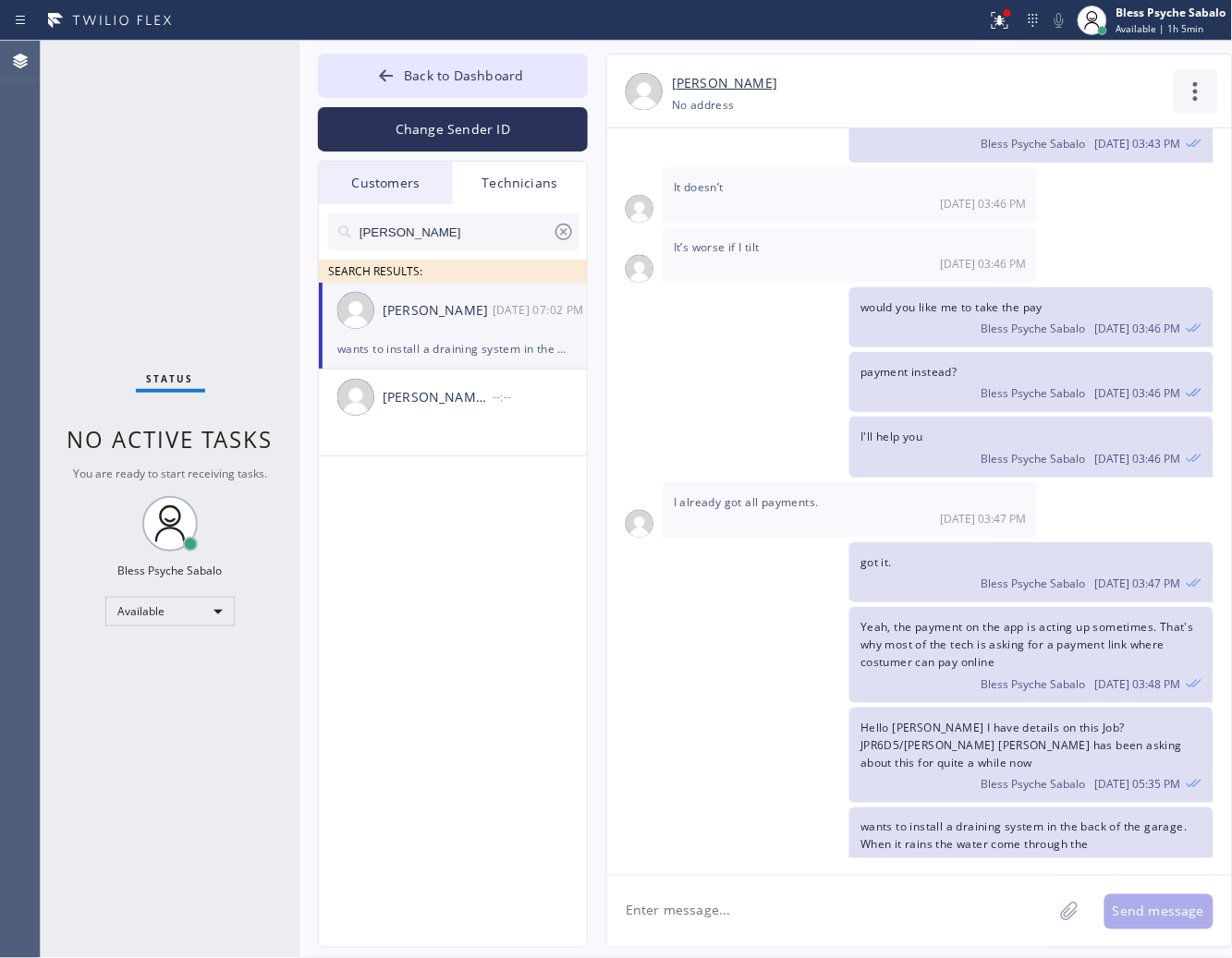
click at [1184, 74] on icon at bounding box center [1196, 91] width 45 height 45
click at [1083, 202] on li "Call to Technician" at bounding box center [1084, 190] width 268 height 48
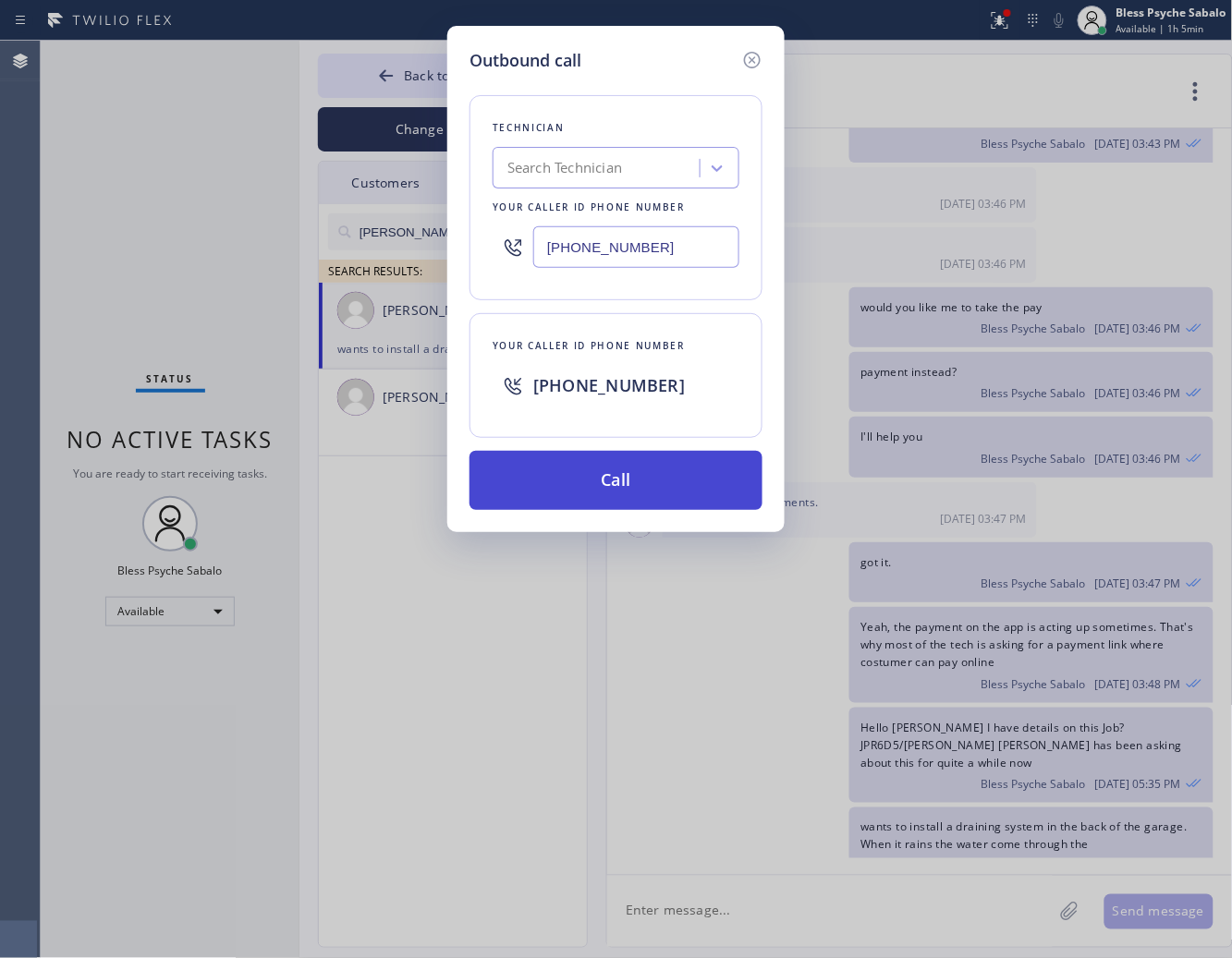
click at [663, 479] on button "Call" at bounding box center [616, 480] width 293 height 59
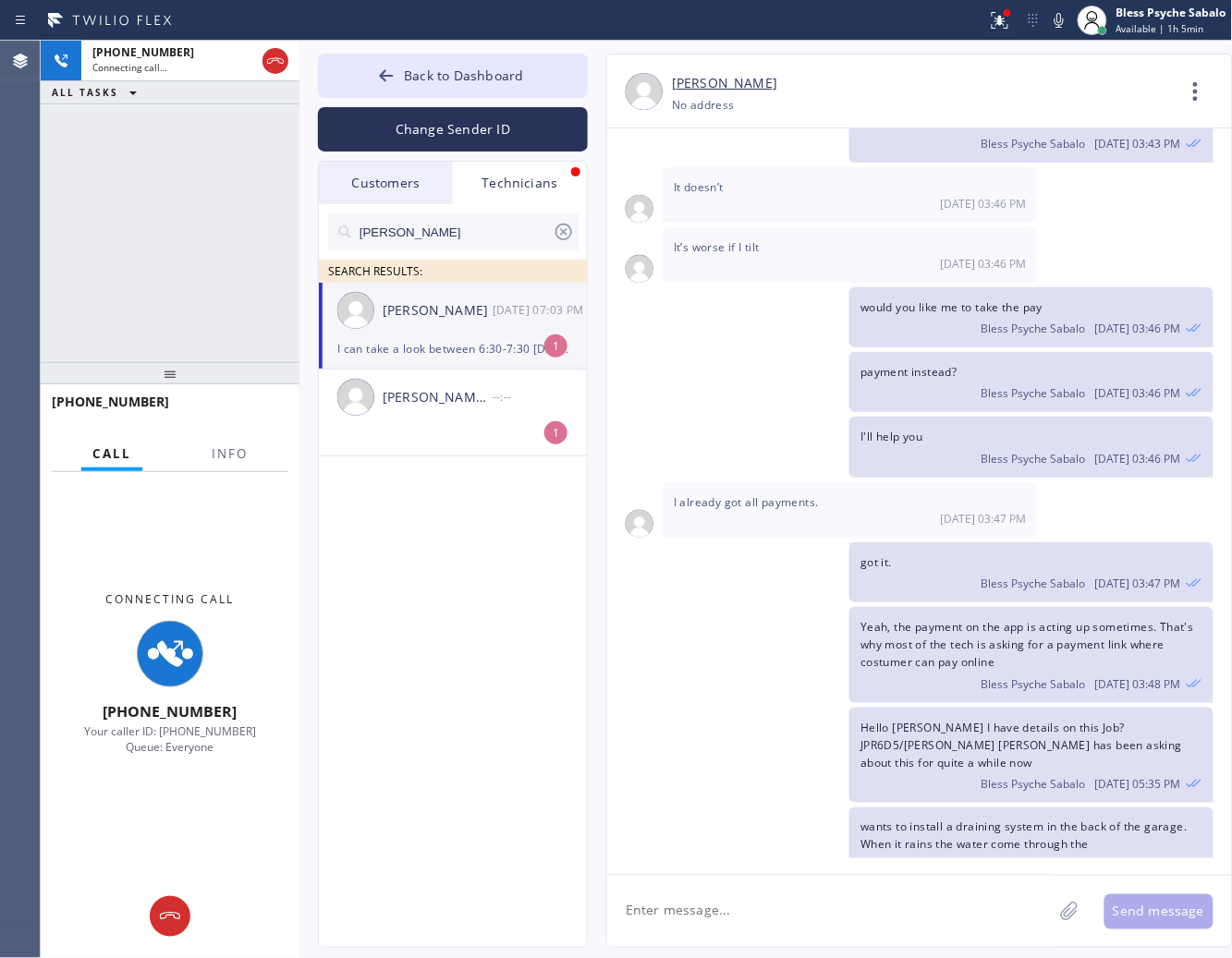
scroll to position [18197, 0]
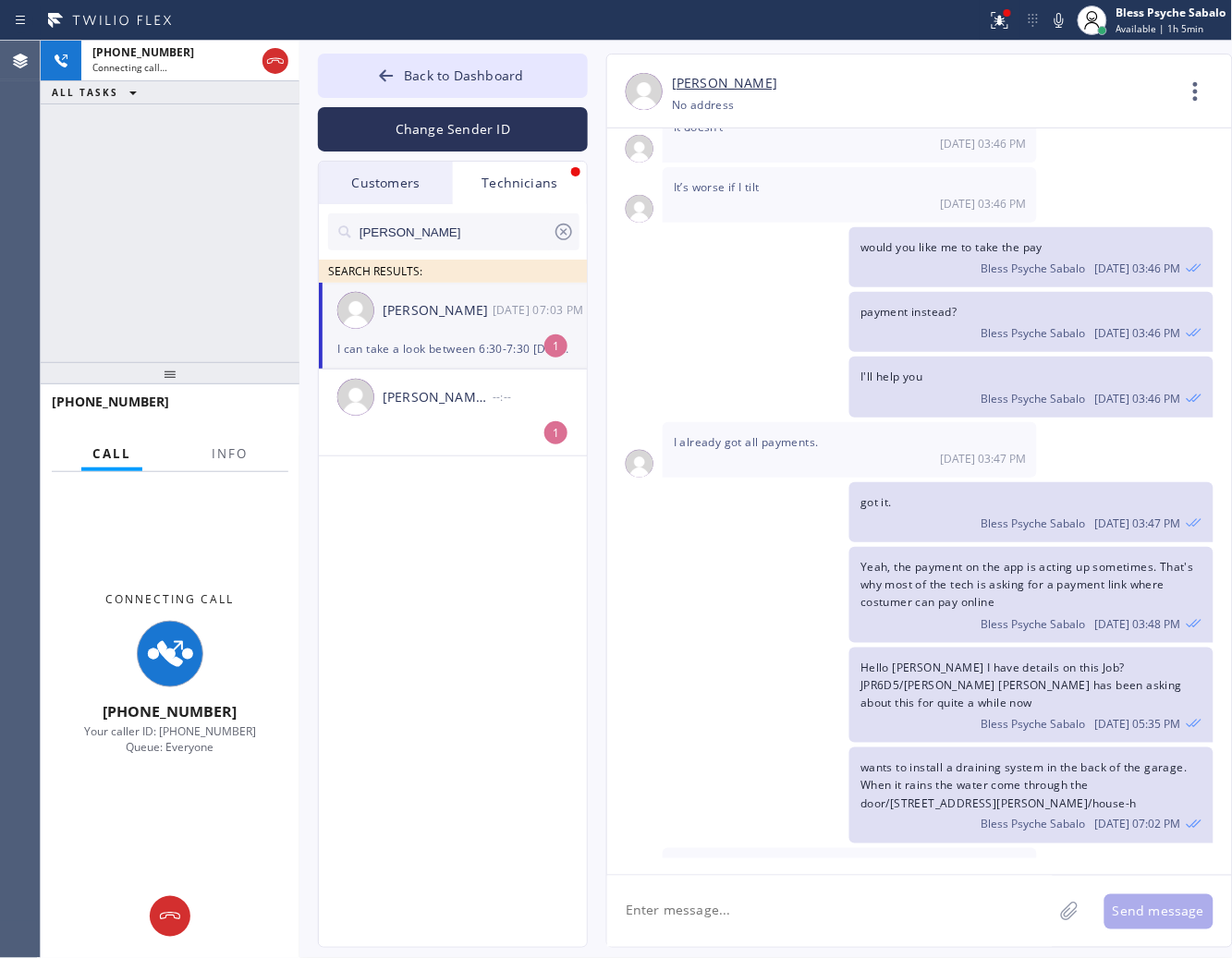
click at [519, 346] on div "I can take a look between 6:30-7:30 [DATE]" at bounding box center [453, 349] width 231 height 21
click at [862, 859] on div "[DATE] Hi [PERSON_NAME], my name is RED one of the dispatcher of 5 Star Best Pl…" at bounding box center [920, 501] width 625 height 747
click at [870, 904] on textarea at bounding box center [829, 910] width 445 height 71
drag, startPoint x: 726, startPoint y: 813, endPoint x: 917, endPoint y: 815, distance: 191.0
click at [917, 848] on div "I can take a look between 6:30-7:30 [DATE] 07:03 PM" at bounding box center [850, 876] width 374 height 55
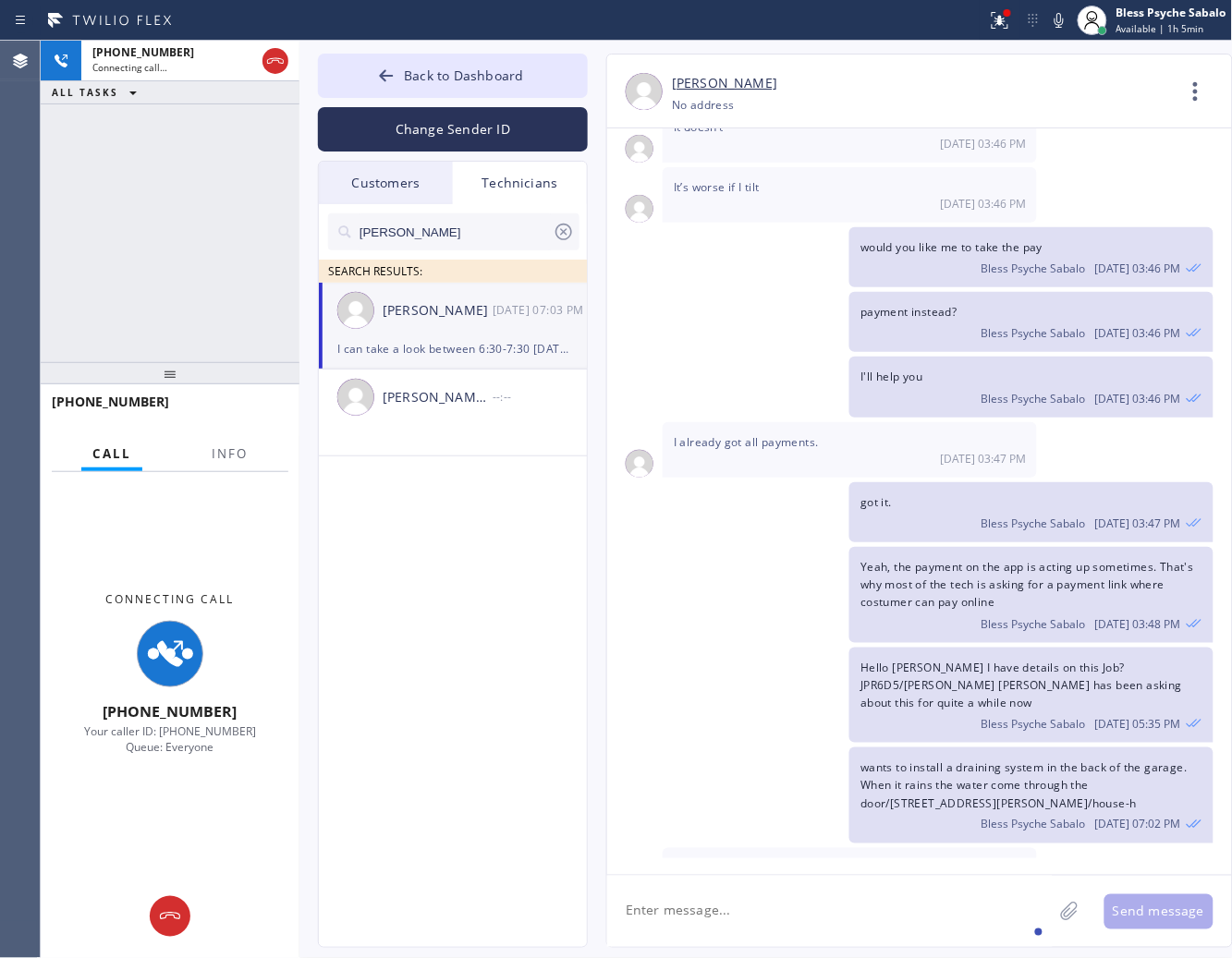
click at [871, 907] on textarea at bounding box center [829, 910] width 445 height 71
click at [791, 877] on div "[DATE] 07:03 PM" at bounding box center [850, 884] width 352 height 16
click at [802, 860] on span "I can take a look between 6:30-7:30 [DATE]" at bounding box center [791, 868] width 234 height 16
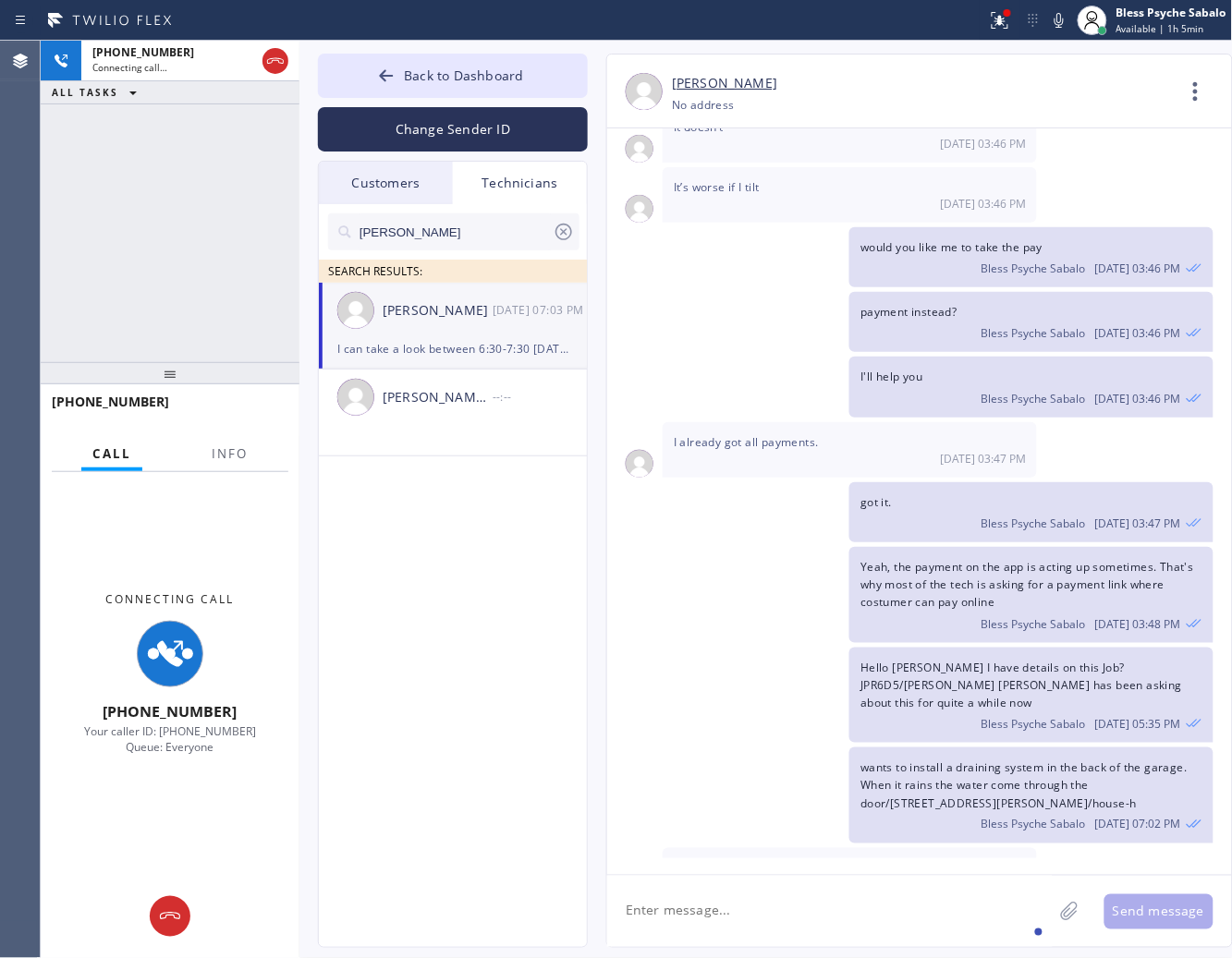
click at [834, 860] on span "I can take a look between 6:30-7:30 [DATE]" at bounding box center [791, 868] width 234 height 16
click at [820, 909] on textarea at bounding box center [829, 910] width 445 height 71
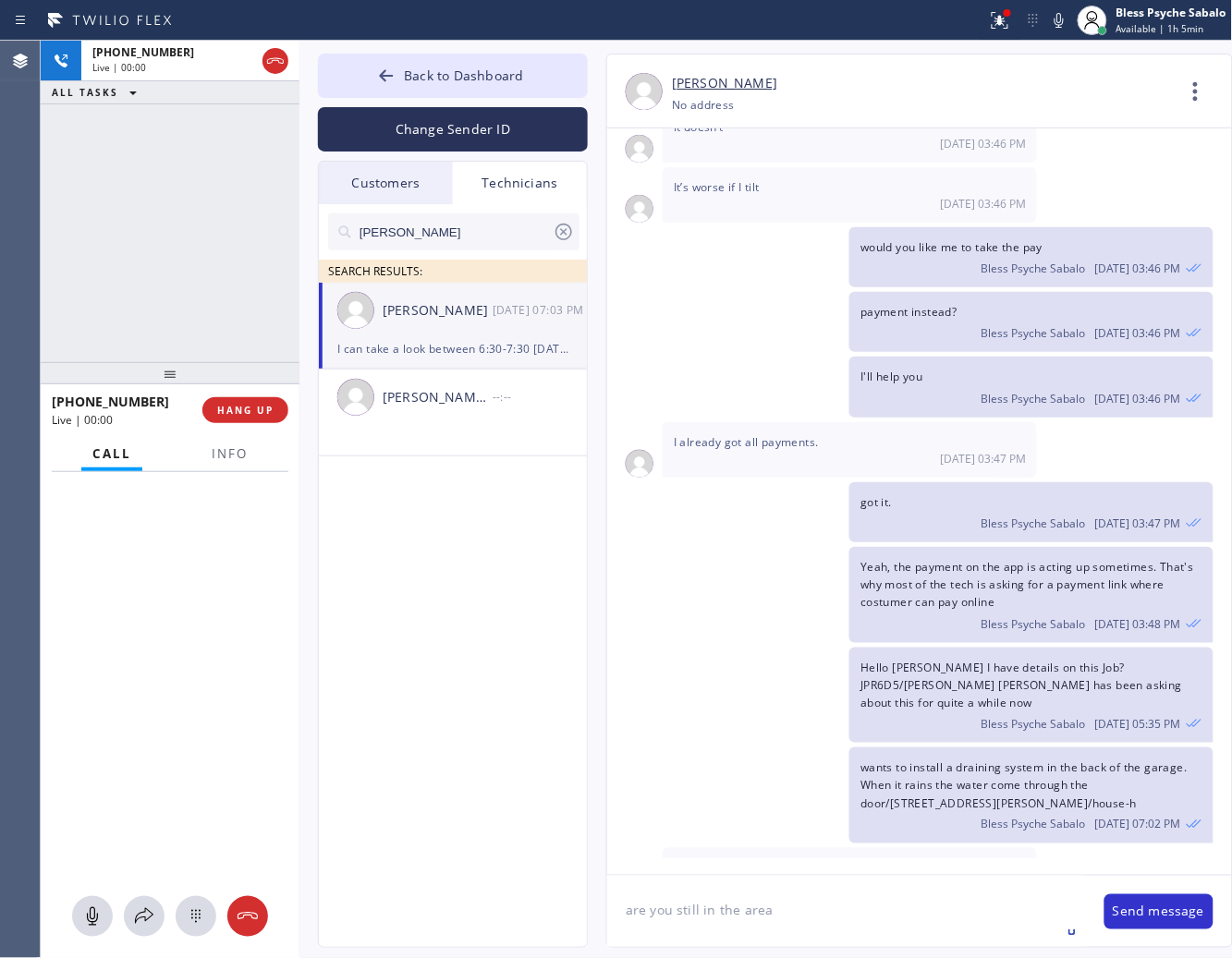
type textarea "are you still in the area?"
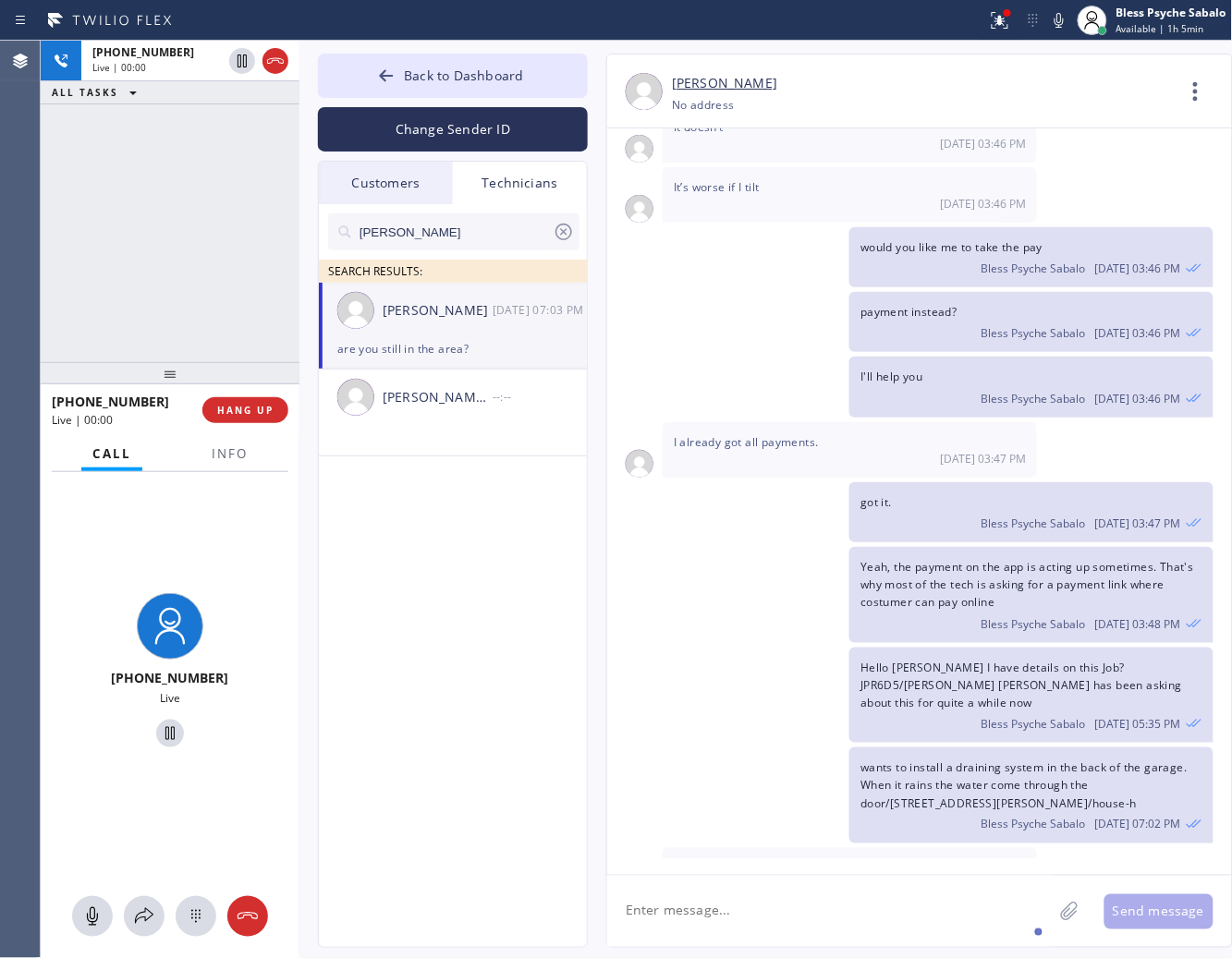
scroll to position [18261, 0]
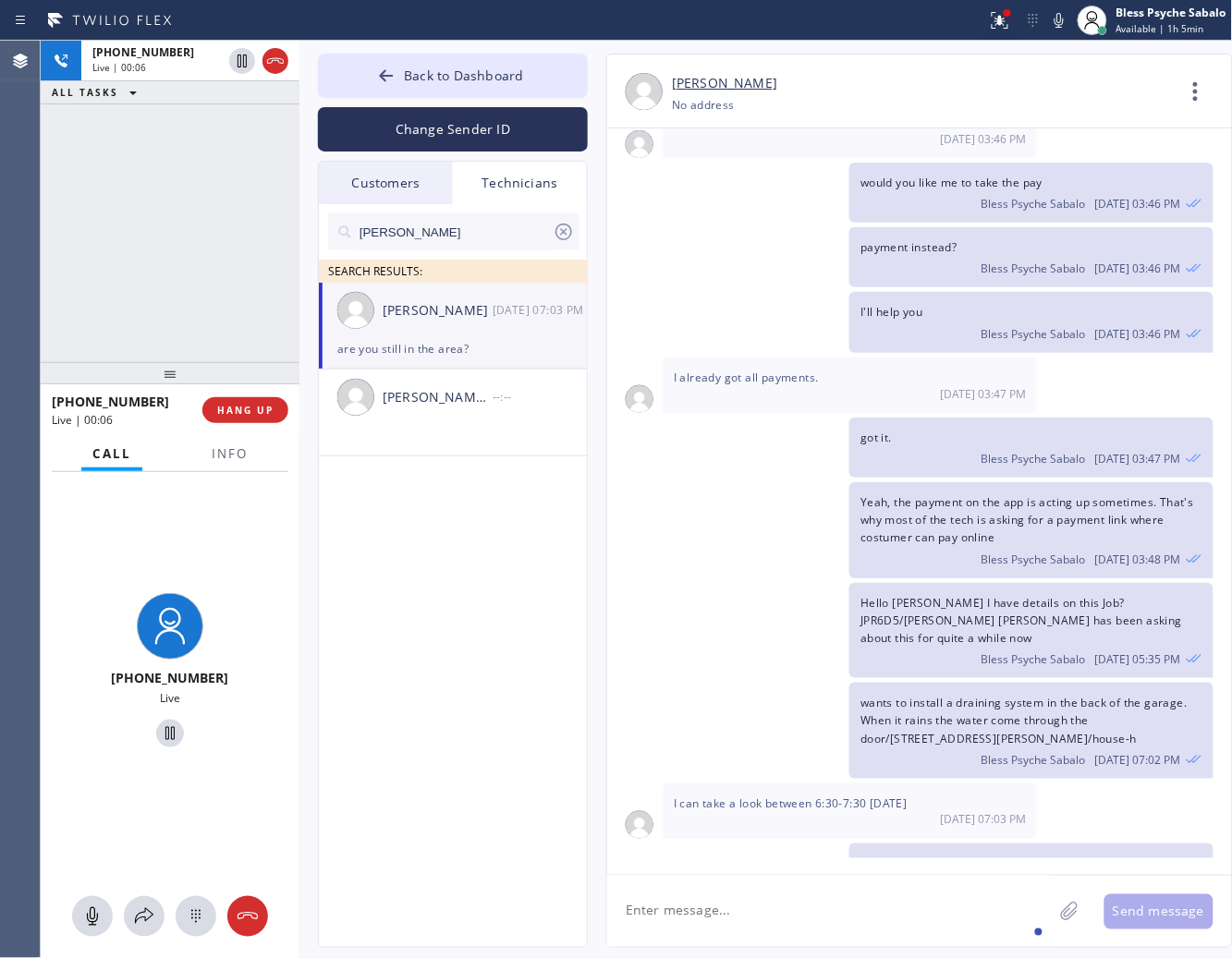
click at [899, 904] on textarea at bounding box center [829, 910] width 445 height 71
drag, startPoint x: 818, startPoint y: 753, endPoint x: 920, endPoint y: 749, distance: 102.1
click at [920, 783] on div "I can take a look between 6:30-7:30 [DATE] 07:03 PM" at bounding box center [850, 811] width 374 height 55
copy span "6:30-7:30 [DATE]"
click at [245, 919] on icon at bounding box center [247, 916] width 22 height 22
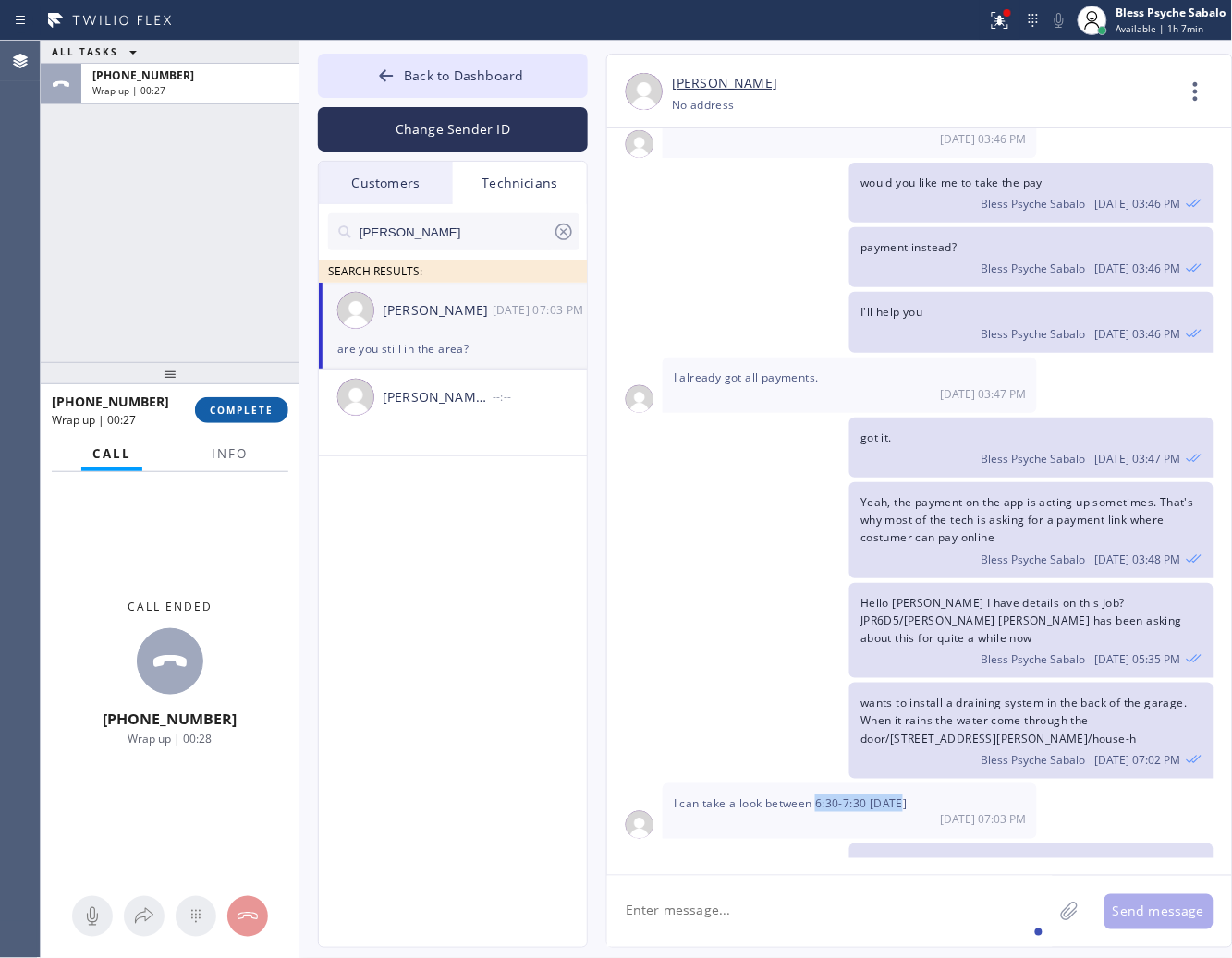
click at [269, 409] on span "COMPLETE" at bounding box center [242, 409] width 64 height 13
click at [252, 335] on div "ALL TASKS ALL TASKS ACTIVE TASKS TASKS IN WRAP UP [PHONE_NUMBER] Wrap up | 00:27" at bounding box center [170, 202] width 259 height 322
click at [546, 613] on div "jacob SEARCH RESULTS: [PERSON_NAME] [DATE] 07:03 PM are you still in the area? …" at bounding box center [454, 597] width 270 height 785
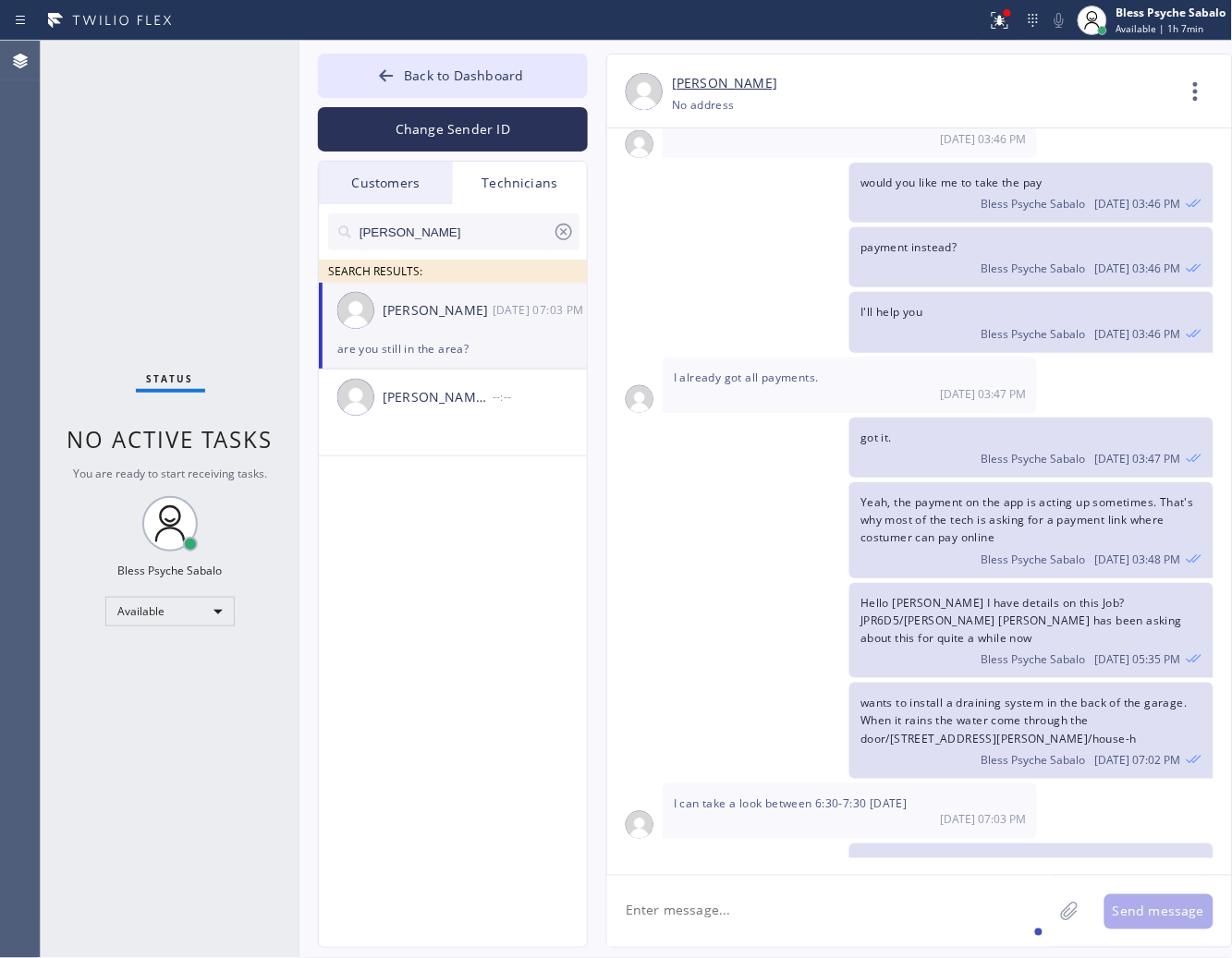
click at [721, 683] on div "wants to install a draining system in the back of the garage. When it rains the…" at bounding box center [910, 730] width 606 height 96
click at [606, 846] on div "[PERSON_NAME] [PHONE_NUMBER] Choose phone number No address Contact Full Inform…" at bounding box center [920, 500] width 627 height 894
click at [752, 908] on textarea at bounding box center [829, 910] width 445 height 71
click at [708, 812] on div "[DATE] 07:03 PM" at bounding box center [850, 819] width 352 height 16
click at [751, 731] on div "[DATE] Hi [PERSON_NAME], my name is RED one of the dispatcher of 5 Star Best Pl…" at bounding box center [920, 493] width 625 height 730
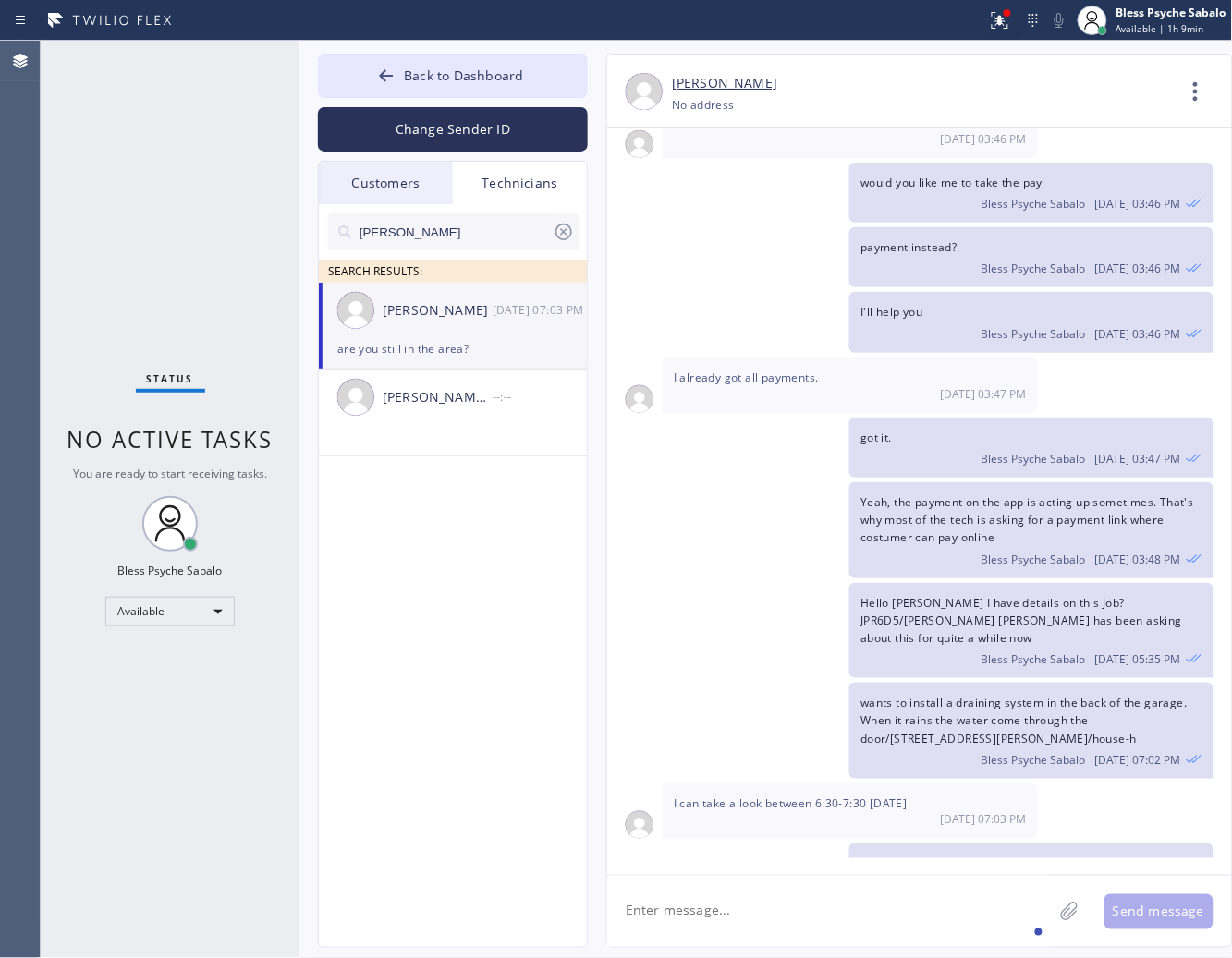
click at [795, 925] on textarea at bounding box center [829, 910] width 445 height 71
click at [555, 306] on div "[DATE] 07:03 PM" at bounding box center [540, 310] width 96 height 21
click at [181, 602] on div "Available" at bounding box center [170, 611] width 129 height 29
click at [185, 631] on li "Offline" at bounding box center [170, 637] width 126 height 22
